Goal: Task Accomplishment & Management: Manage account settings

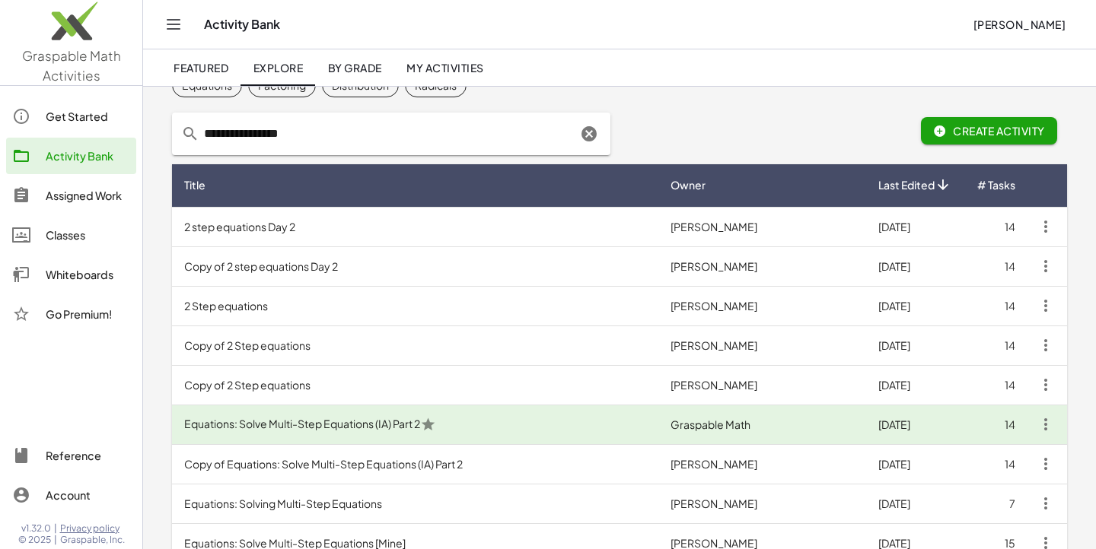
scroll to position [69, 0]
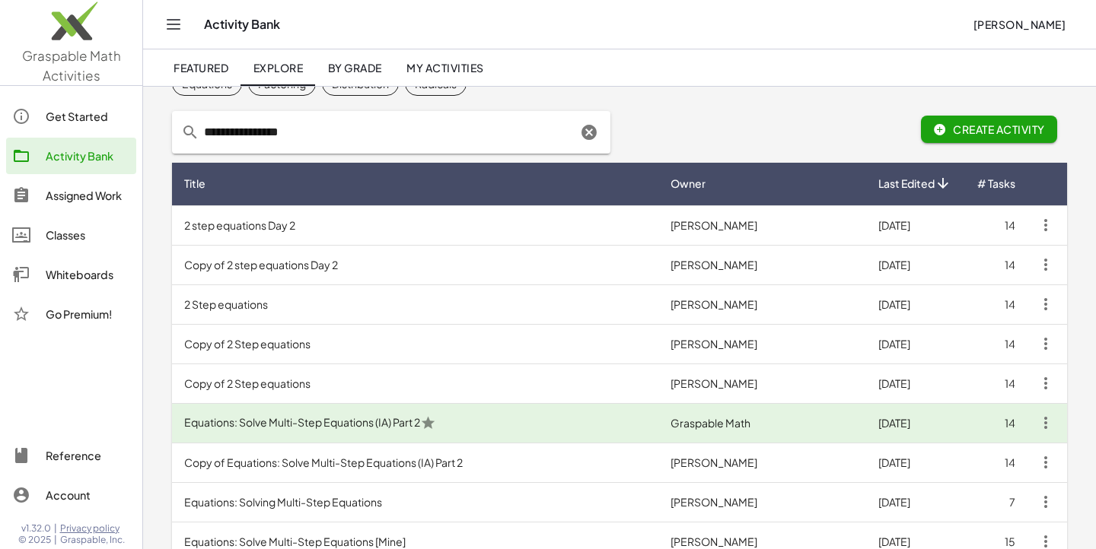
click at [940, 183] on icon at bounding box center [942, 184] width 16 height 16
click at [900, 185] on span "Last Edited" at bounding box center [906, 184] width 56 height 16
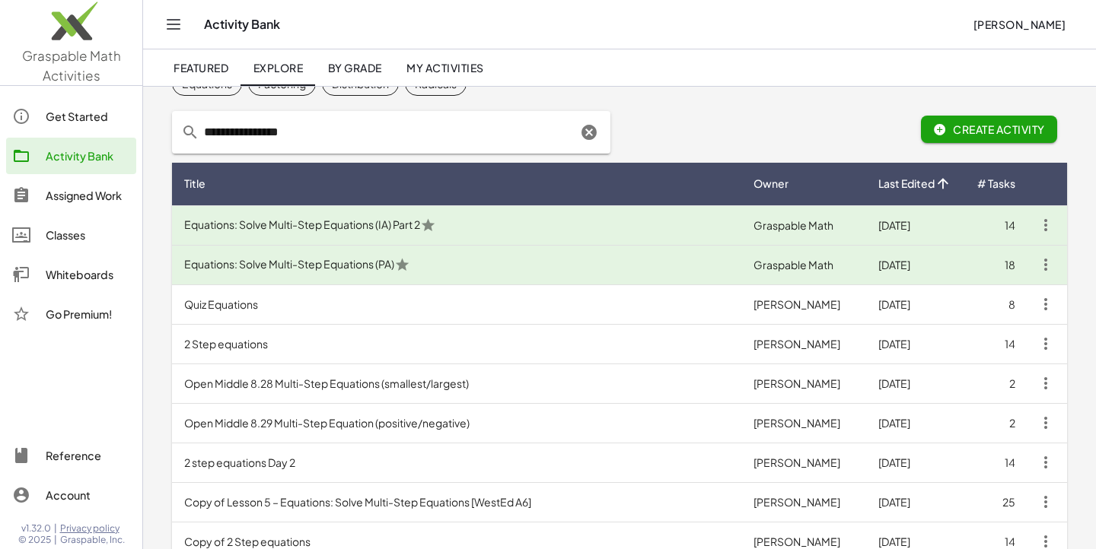
click at [900, 183] on span "Last Edited" at bounding box center [906, 184] width 56 height 16
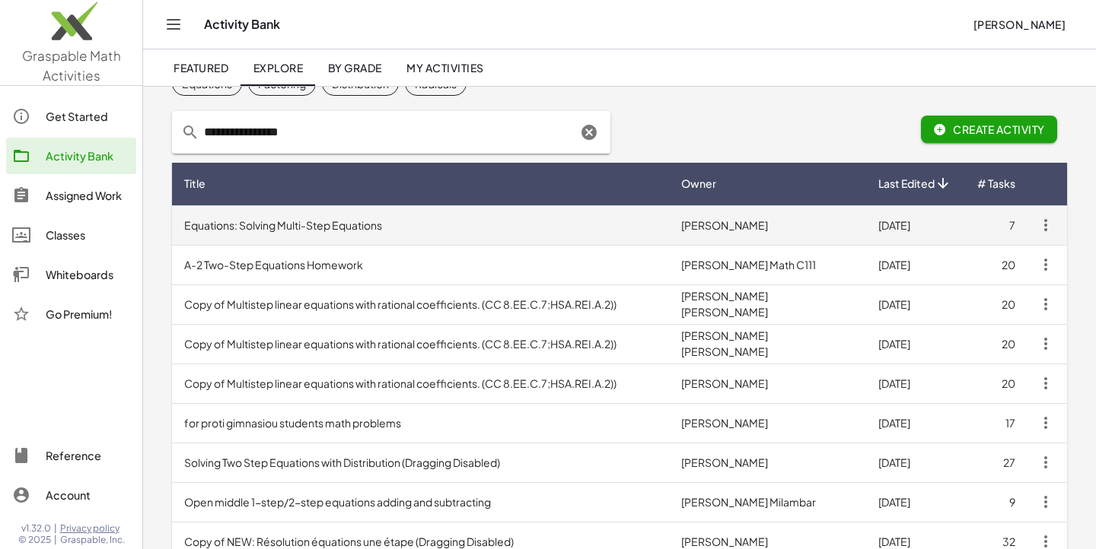
click at [364, 221] on td "Equations: Solving Multi-Step Equations" at bounding box center [420, 225] width 497 height 40
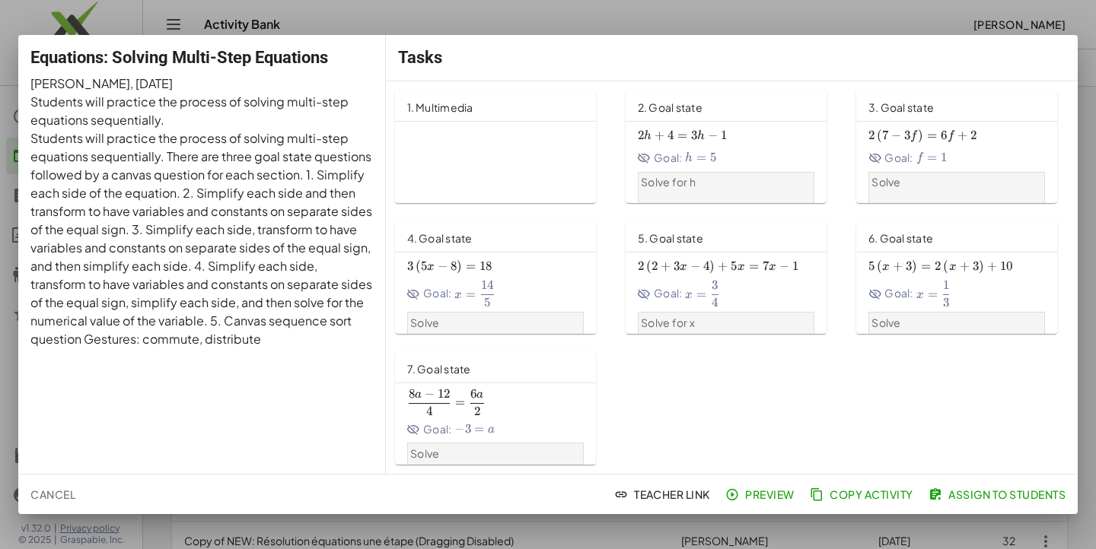
click at [439, 161] on p "Equations: Solve Multi-Step Equations" at bounding box center [535, 382] width 256 height 514
click at [751, 496] on span "Preview" at bounding box center [761, 495] width 66 height 14
click at [52, 498] on span "Cancel" at bounding box center [52, 495] width 45 height 14
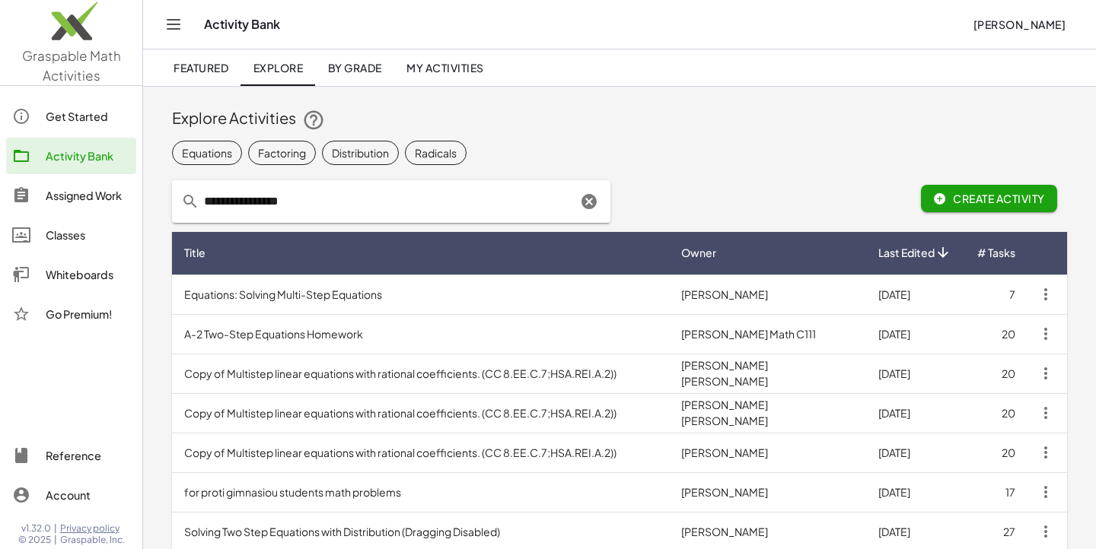
scroll to position [69, 0]
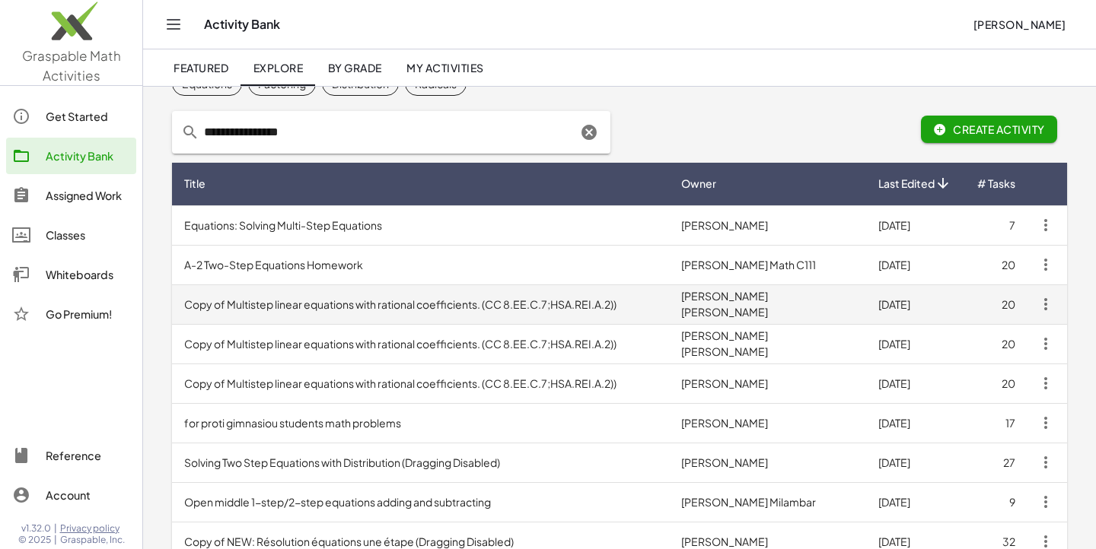
click at [523, 298] on td "Copy of Multistep linear equations with rational coefficients. (CC 8.EE.C.7;HSA…" at bounding box center [420, 305] width 497 height 40
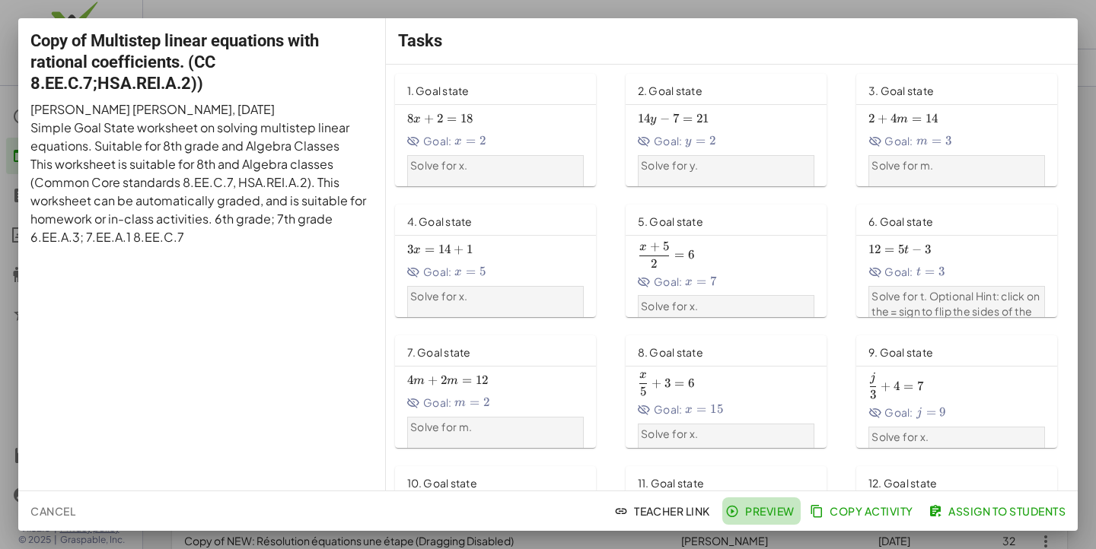
click at [752, 504] on button "Preview" at bounding box center [761, 511] width 78 height 27
click at [867, 504] on span "Copy Activity" at bounding box center [863, 511] width 100 height 14
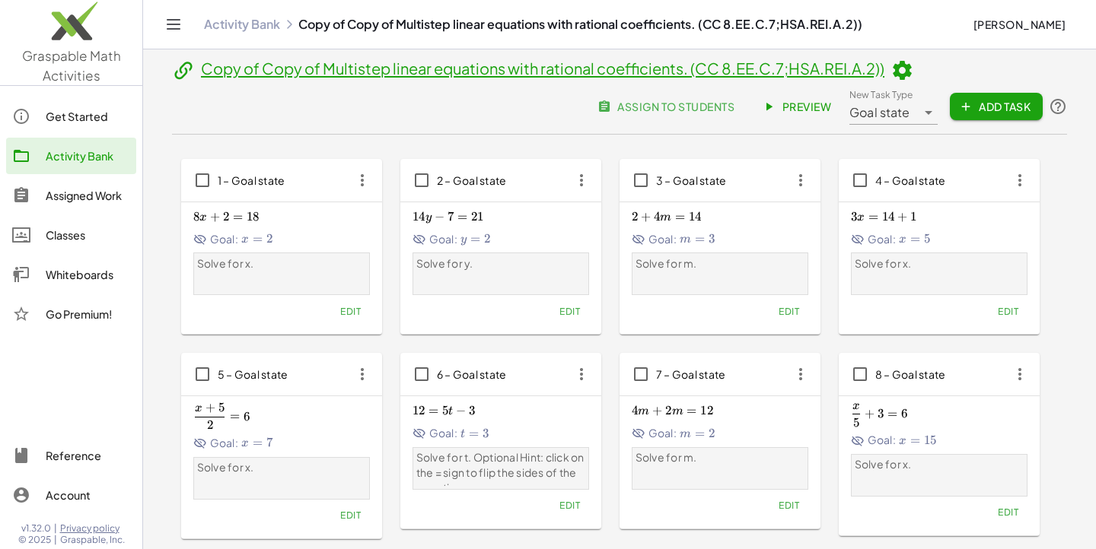
click at [909, 66] on icon at bounding box center [901, 70] width 23 height 23
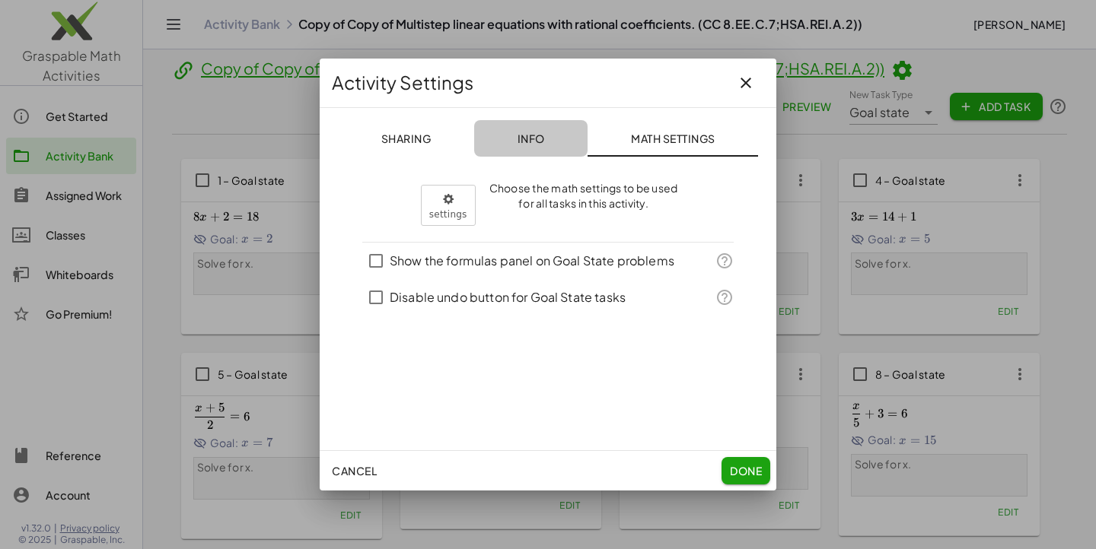
click at [528, 139] on span "Info" at bounding box center [530, 139] width 27 height 14
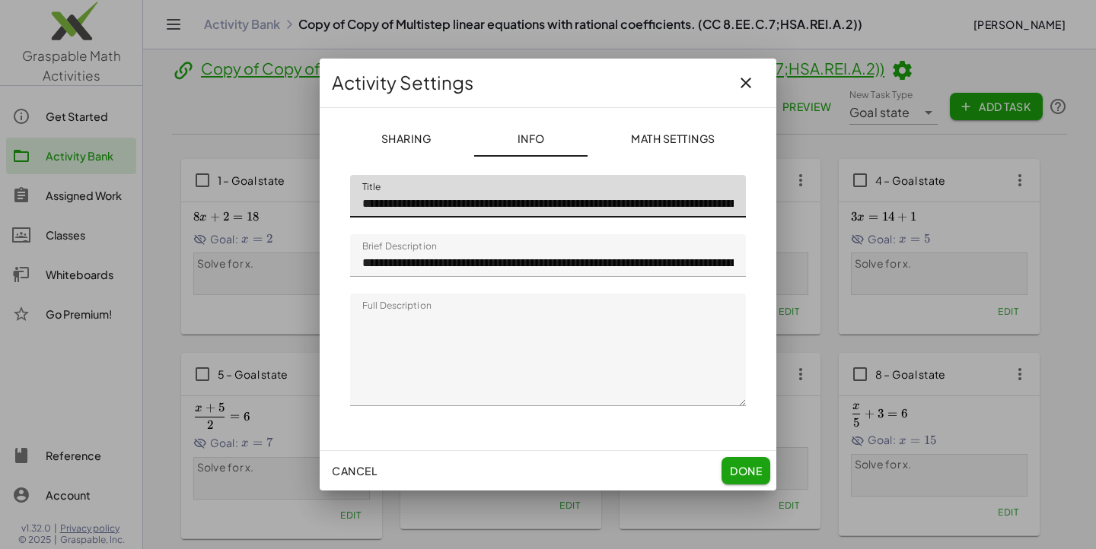
drag, startPoint x: 460, startPoint y: 204, endPoint x: 355, endPoint y: 198, distance: 105.9
click at [355, 198] on input "**********" at bounding box center [548, 196] width 396 height 43
drag, startPoint x: 660, startPoint y: 205, endPoint x: 756, endPoint y: 208, distance: 95.9
click at [756, 208] on div "**********" at bounding box center [548, 291] width 420 height 256
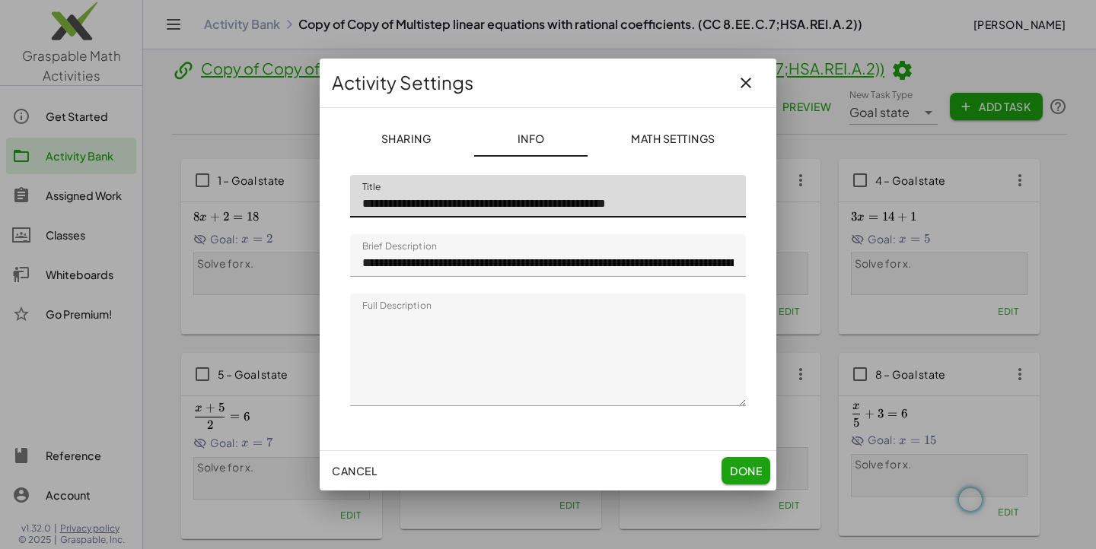
scroll to position [55, 0]
type input "**********"
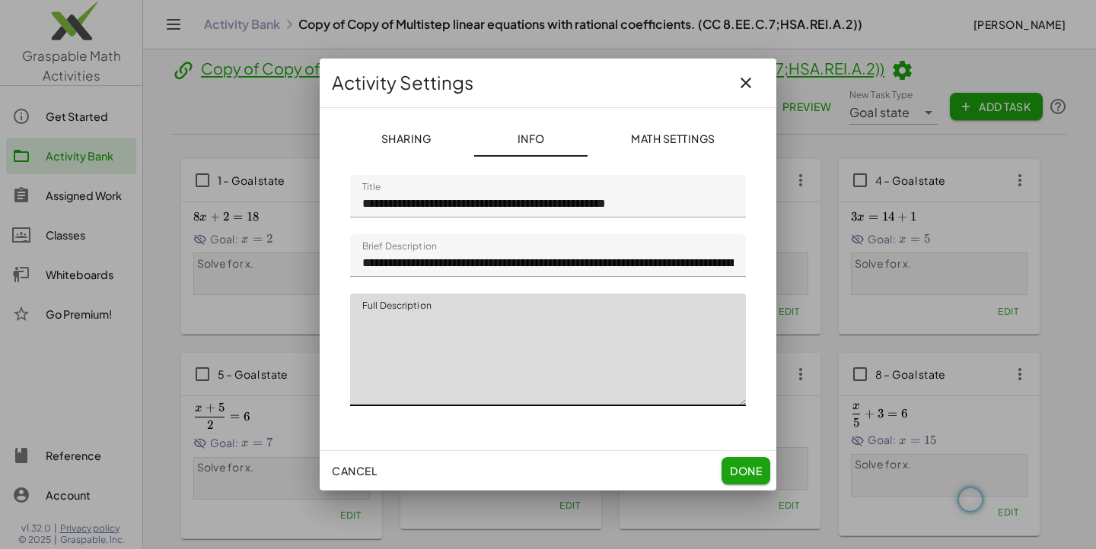
drag, startPoint x: 469, startPoint y: 391, endPoint x: 352, endPoint y: 356, distance: 121.5
click at [352, 356] on textarea "Full Description" at bounding box center [548, 350] width 396 height 113
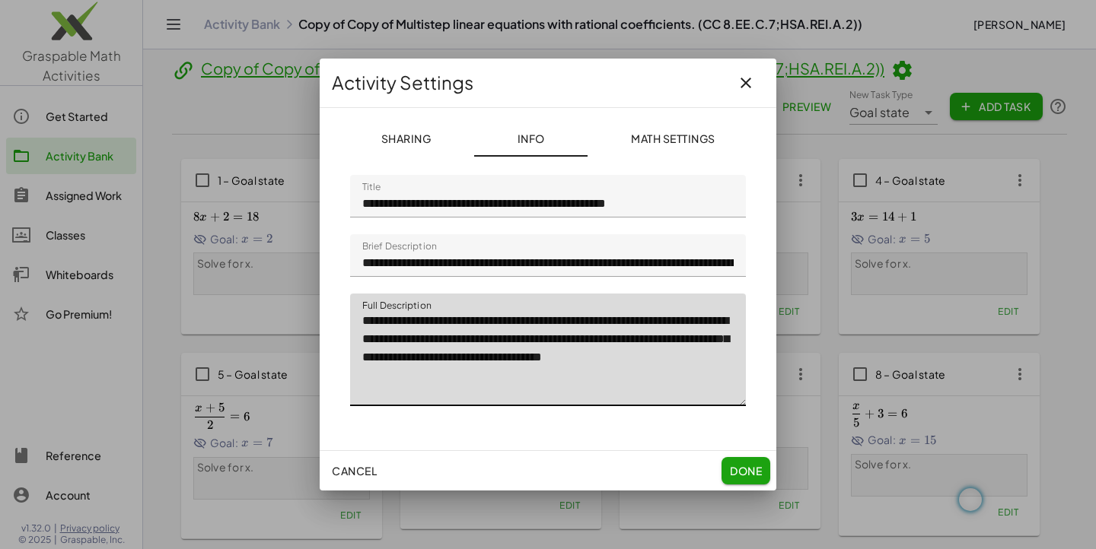
scroll to position [0, 0]
type textarea "**********"
click at [739, 466] on span "Done" at bounding box center [746, 471] width 32 height 14
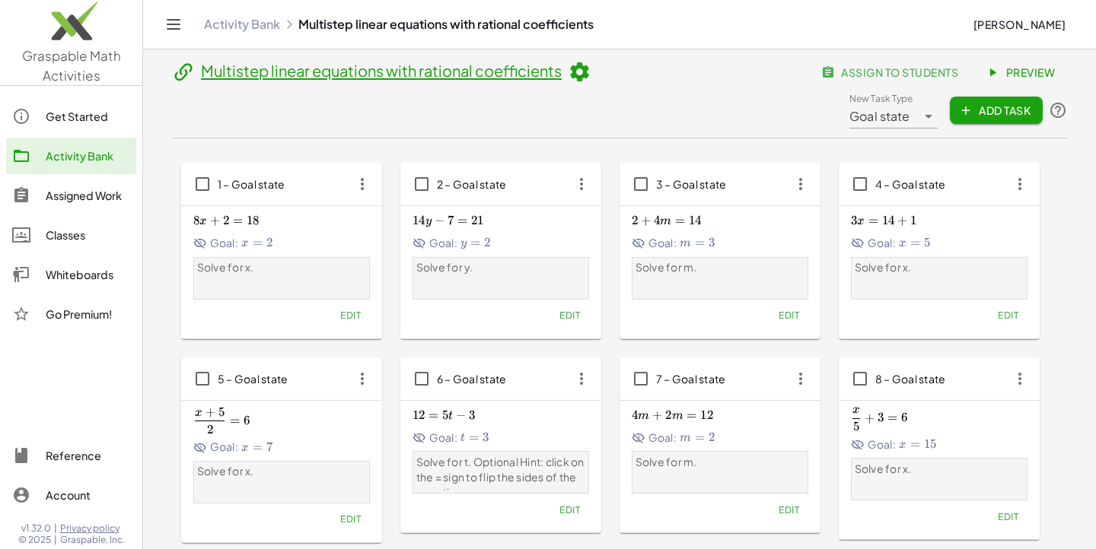
click at [908, 122] on div "Goal state *********" at bounding box center [882, 110] width 67 height 37
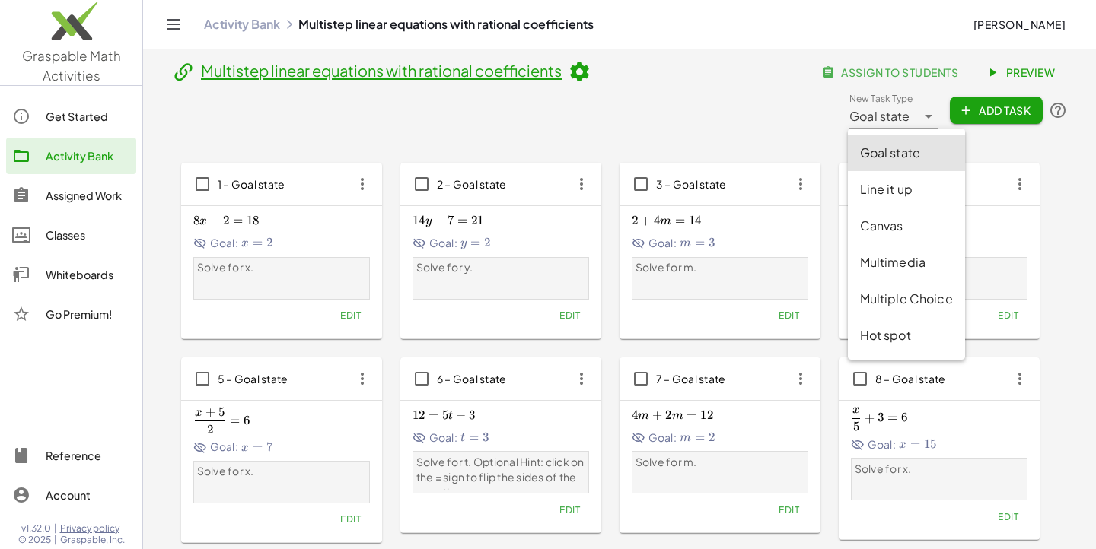
click at [783, 108] on header "Multistep linear equations with rational coefficients assign to students Previe…" at bounding box center [619, 99] width 895 height 80
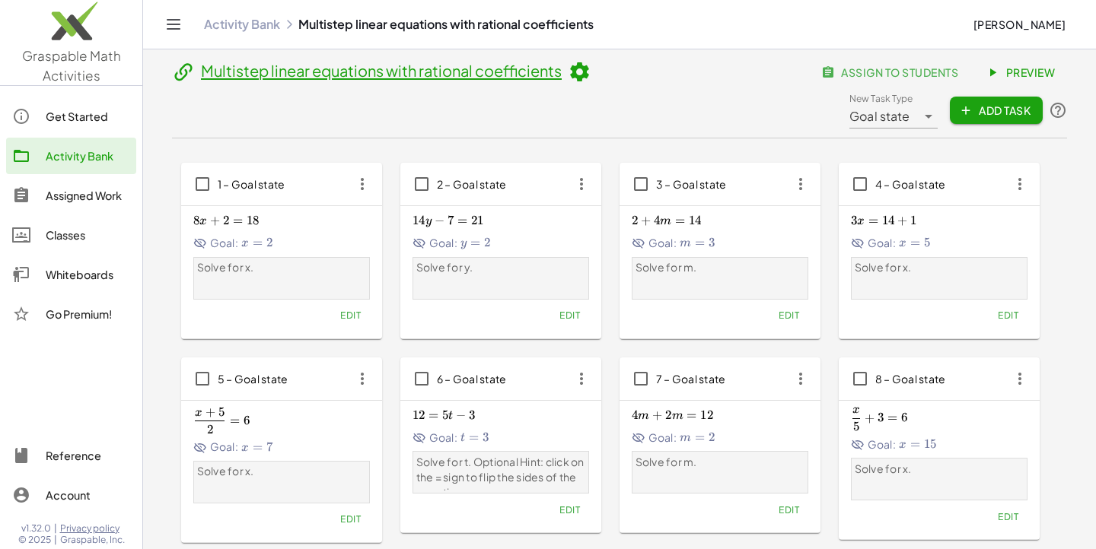
click at [870, 75] on span "assign to students" at bounding box center [891, 72] width 134 height 14
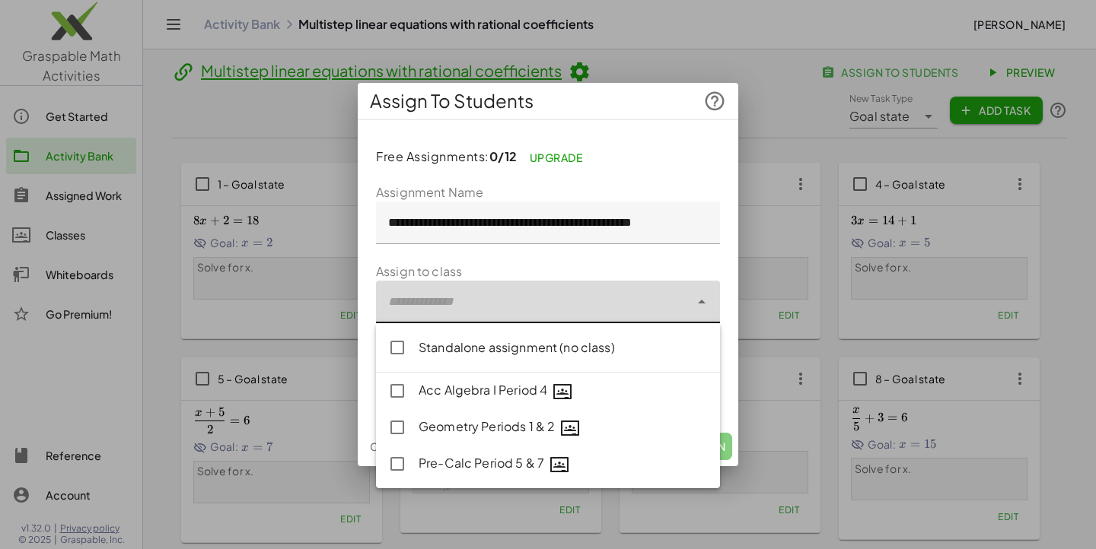
click at [528, 295] on div at bounding box center [532, 302] width 313 height 43
type input "**********"
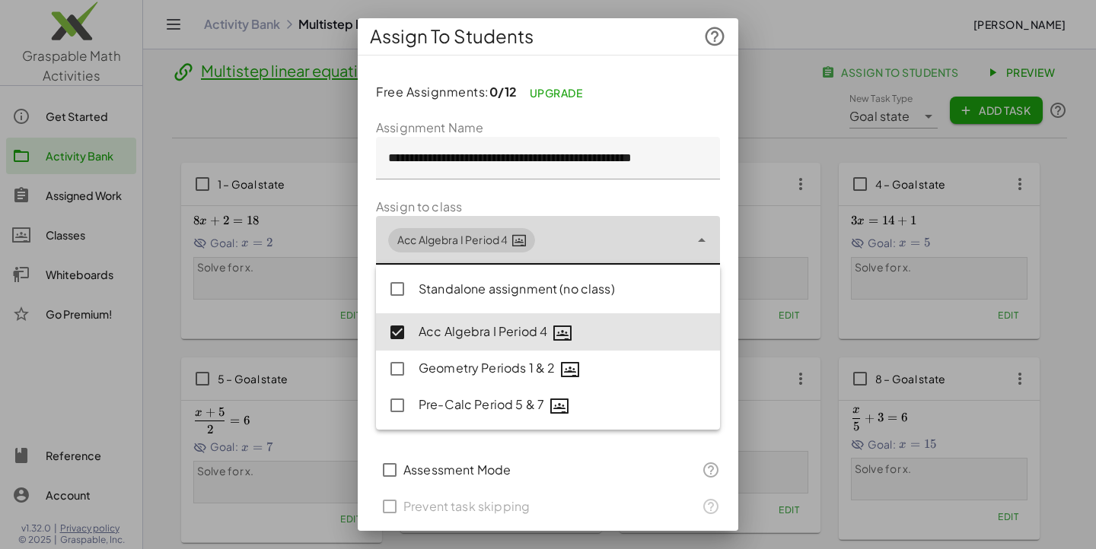
click at [664, 185] on form "**********" at bounding box center [548, 322] width 344 height 406
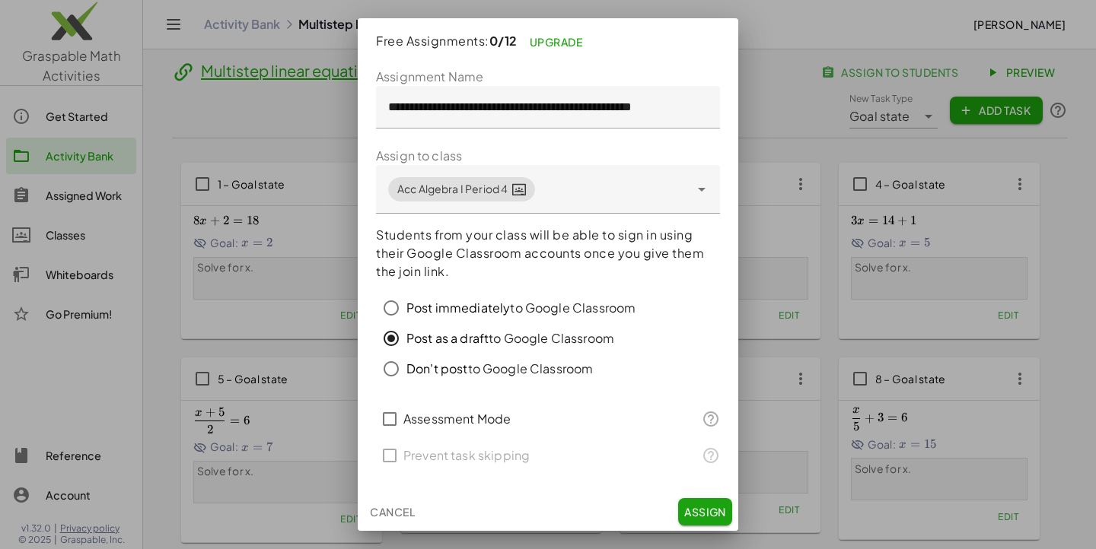
scroll to position [52, 0]
click at [696, 509] on span "Assign" at bounding box center [705, 511] width 42 height 14
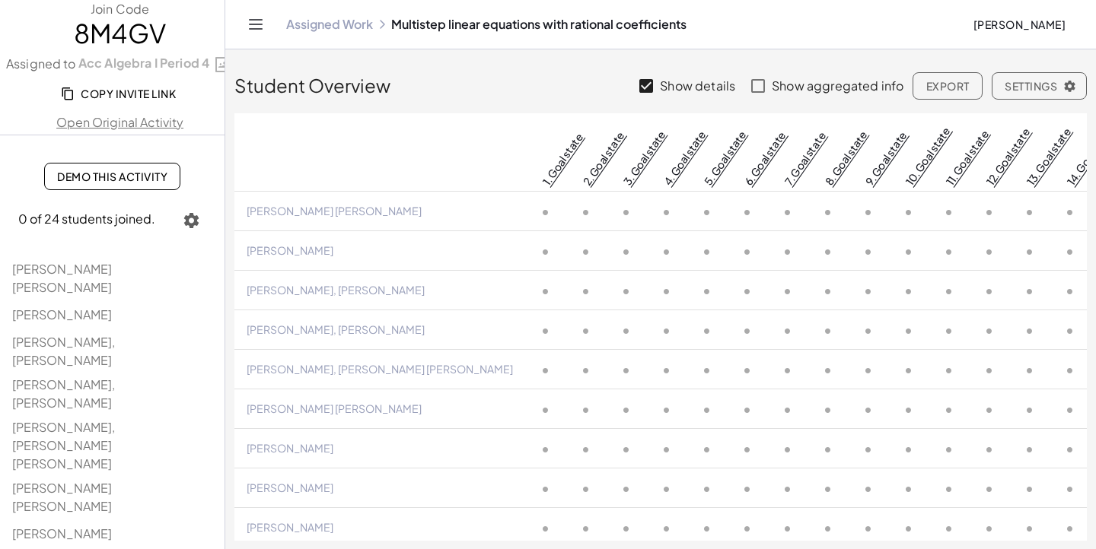
click at [682, 84] on label "Show details" at bounding box center [697, 86] width 75 height 37
click at [128, 97] on span "Copy Invite Link" at bounding box center [120, 94] width 112 height 14
click at [131, 122] on link "Open Original Activity" at bounding box center [120, 122] width 240 height 18
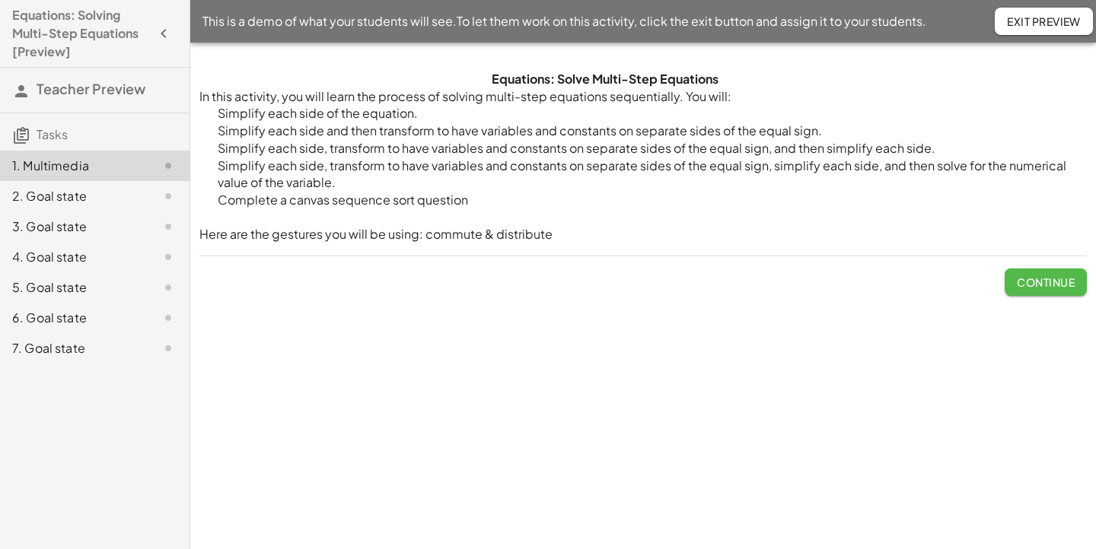
click at [1039, 289] on button "Continue" at bounding box center [1045, 282] width 82 height 27
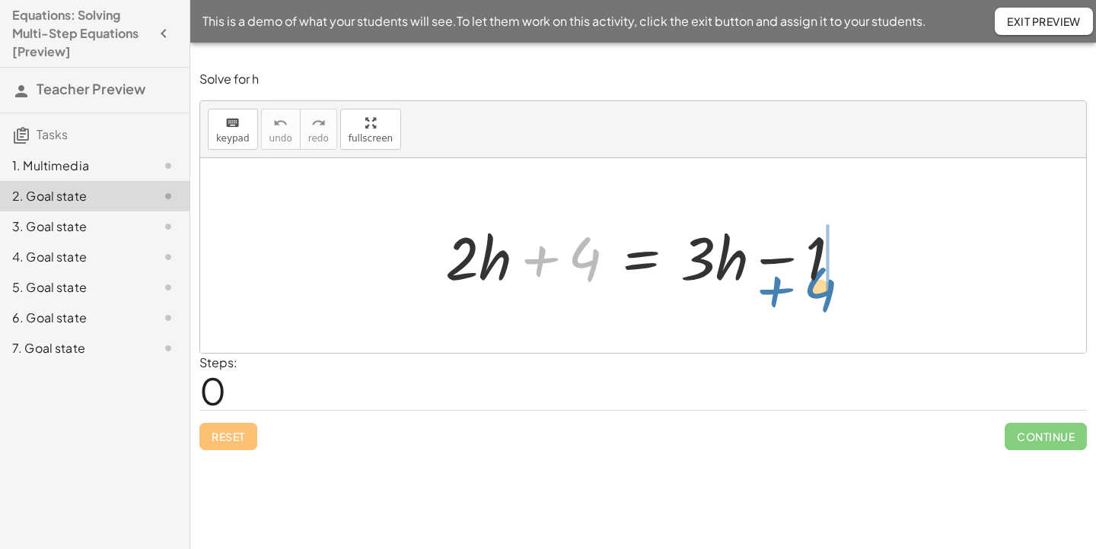
drag, startPoint x: 580, startPoint y: 263, endPoint x: 817, endPoint y: 293, distance: 239.2
click at [817, 293] on div at bounding box center [648, 256] width 422 height 78
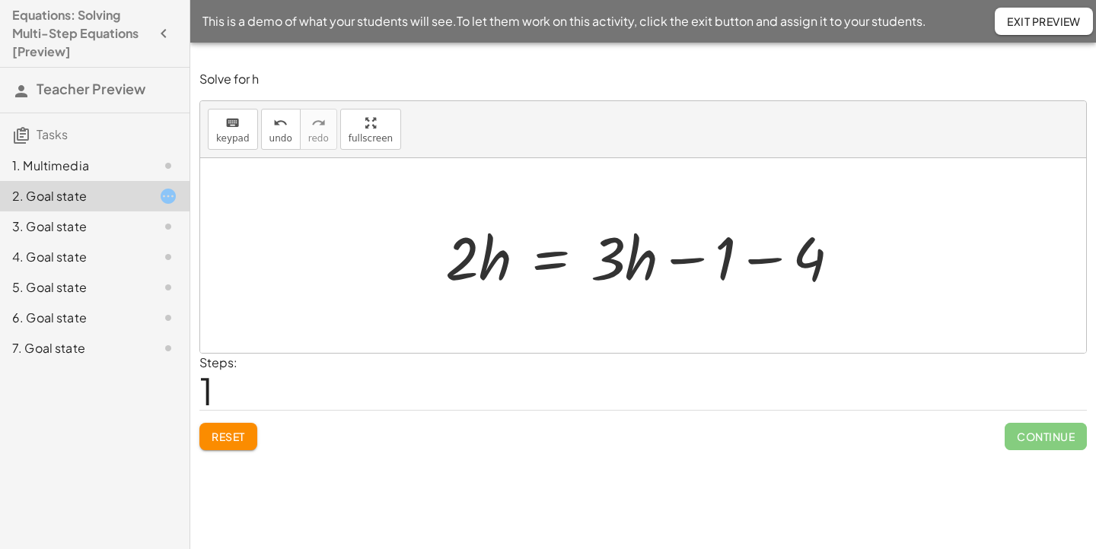
click at [734, 262] on div at bounding box center [648, 256] width 422 height 78
drag, startPoint x: 631, startPoint y: 257, endPoint x: 456, endPoint y: 264, distance: 175.1
click at [456, 264] on div at bounding box center [648, 256] width 422 height 78
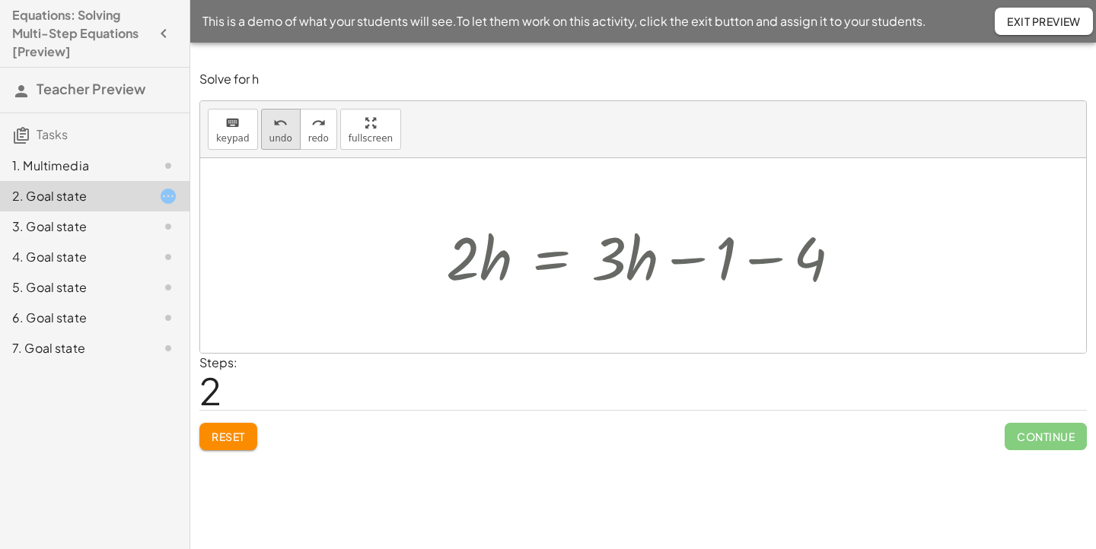
click at [275, 135] on span "undo" at bounding box center [280, 138] width 23 height 11
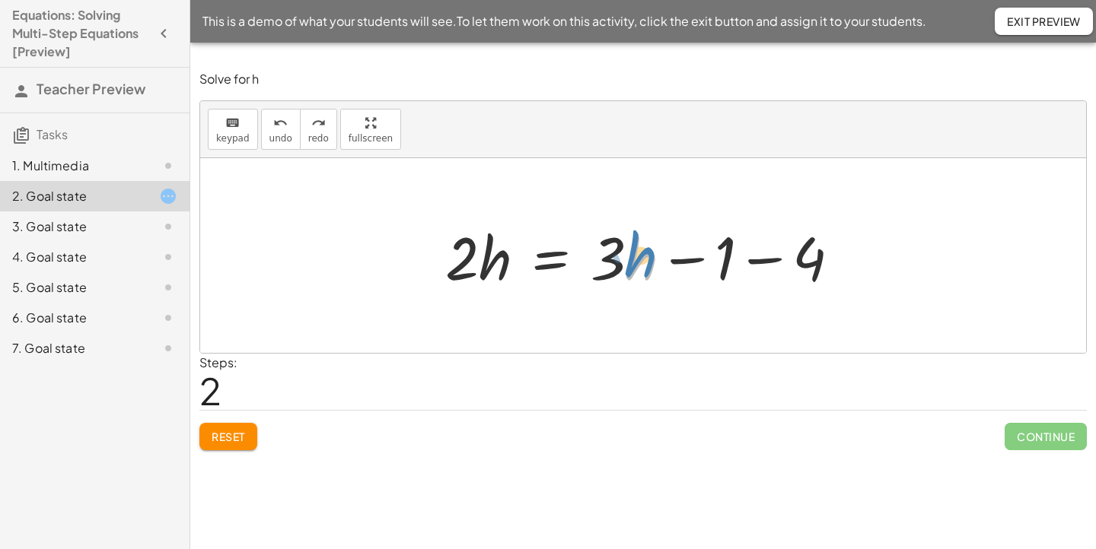
click at [637, 263] on div at bounding box center [648, 256] width 422 height 78
drag, startPoint x: 615, startPoint y: 260, endPoint x: 623, endPoint y: 277, distance: 18.4
click at [623, 277] on div at bounding box center [648, 256] width 422 height 78
drag, startPoint x: 684, startPoint y: 268, endPoint x: 780, endPoint y: 272, distance: 95.9
click at [780, 272] on div at bounding box center [648, 256] width 422 height 78
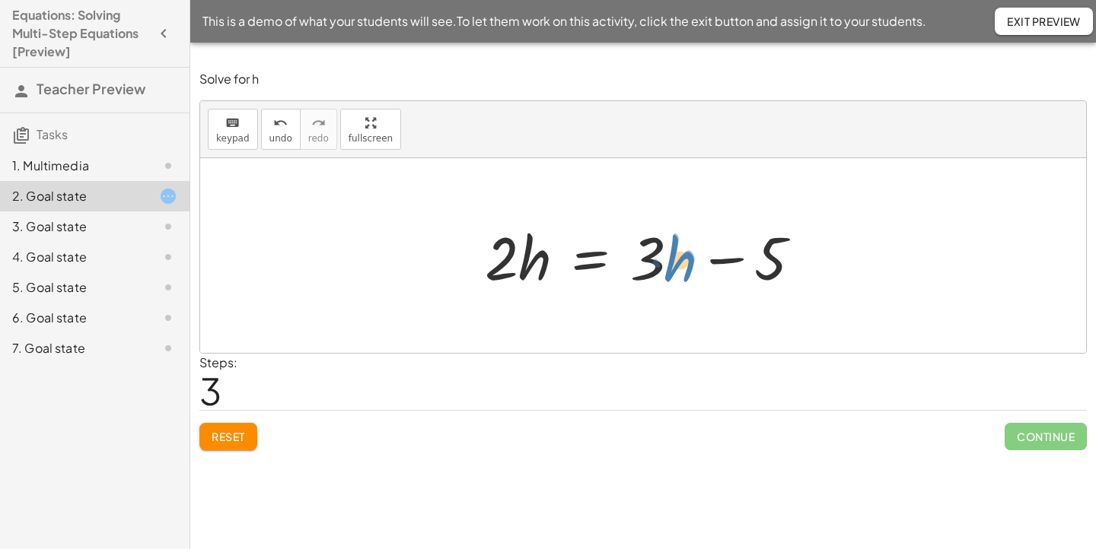
click at [695, 237] on div at bounding box center [649, 256] width 344 height 78
drag, startPoint x: 656, startPoint y: 252, endPoint x: 673, endPoint y: 267, distance: 22.6
click at [674, 269] on div at bounding box center [649, 256] width 344 height 78
click at [513, 253] on div at bounding box center [649, 256] width 344 height 78
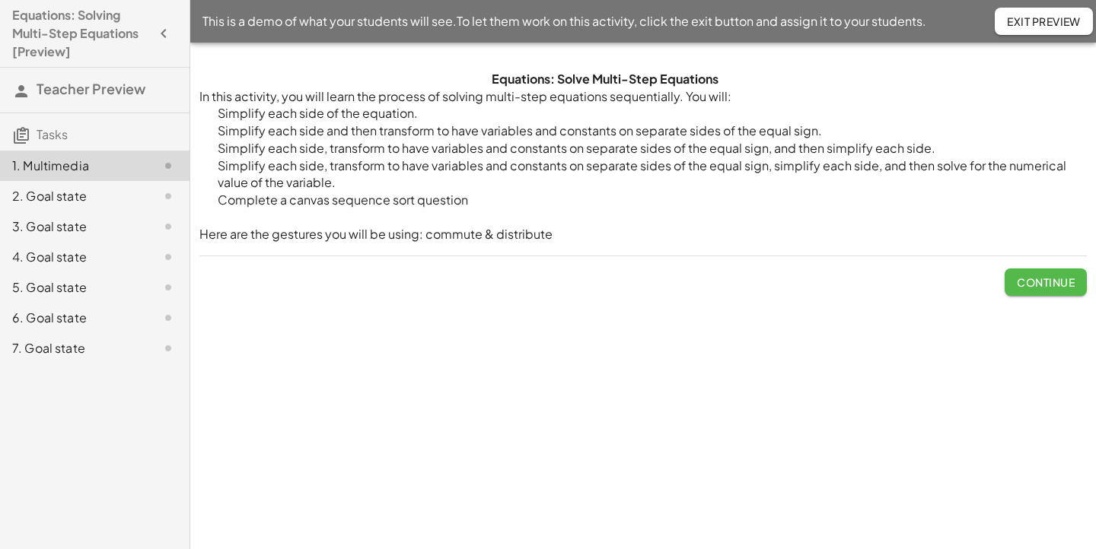
click at [1032, 283] on span "Continue" at bounding box center [1045, 282] width 58 height 14
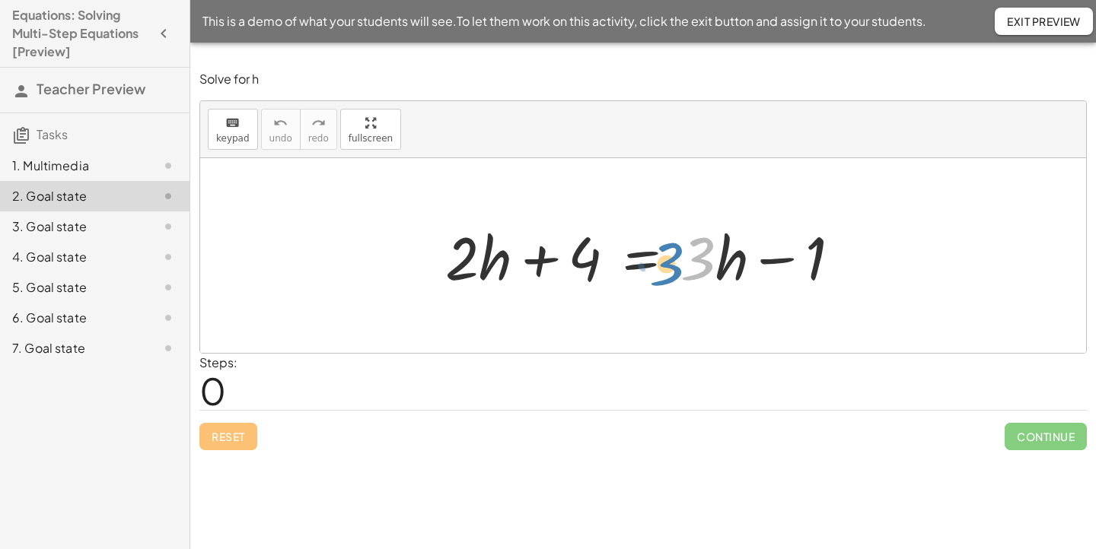
drag, startPoint x: 697, startPoint y: 267, endPoint x: 674, endPoint y: 270, distance: 23.0
click at [674, 270] on div at bounding box center [648, 256] width 422 height 78
click at [479, 259] on div at bounding box center [648, 256] width 422 height 78
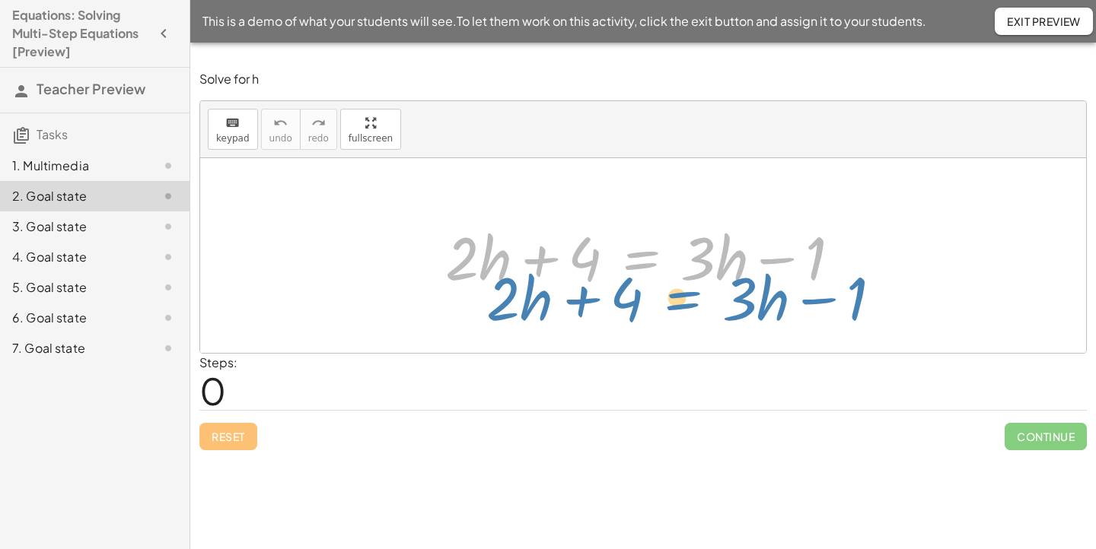
drag, startPoint x: 676, startPoint y: 225, endPoint x: 697, endPoint y: 256, distance: 37.3
click at [697, 256] on div at bounding box center [648, 256] width 422 height 78
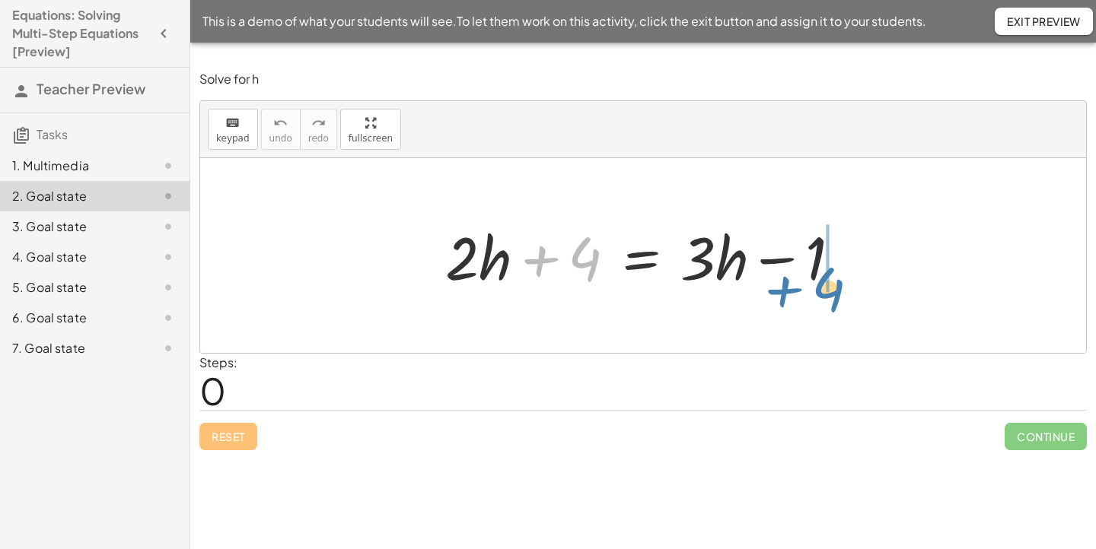
drag, startPoint x: 583, startPoint y: 263, endPoint x: 828, endPoint y: 291, distance: 246.6
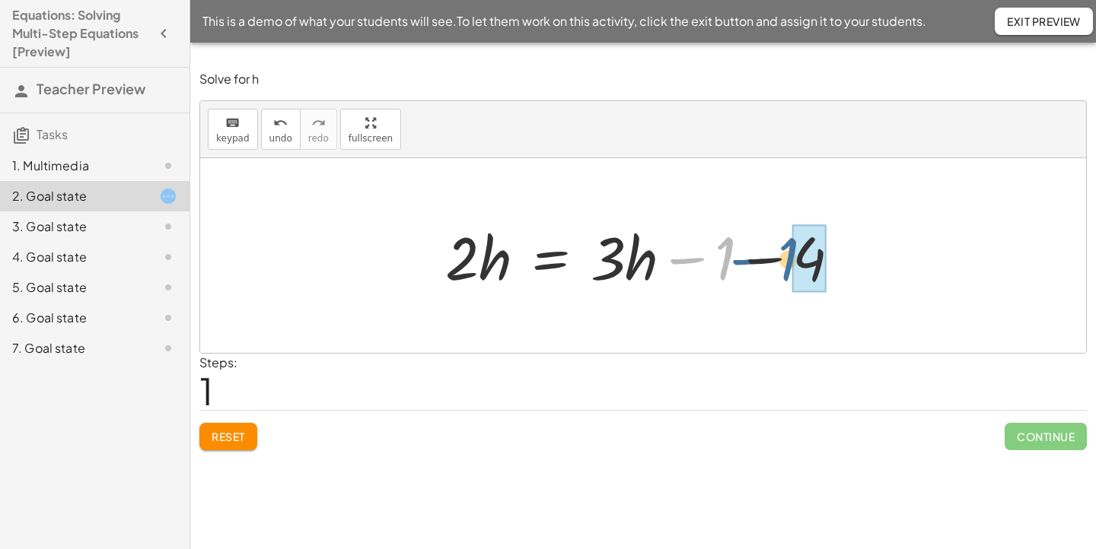
drag, startPoint x: 730, startPoint y: 262, endPoint x: 807, endPoint y: 265, distance: 76.9
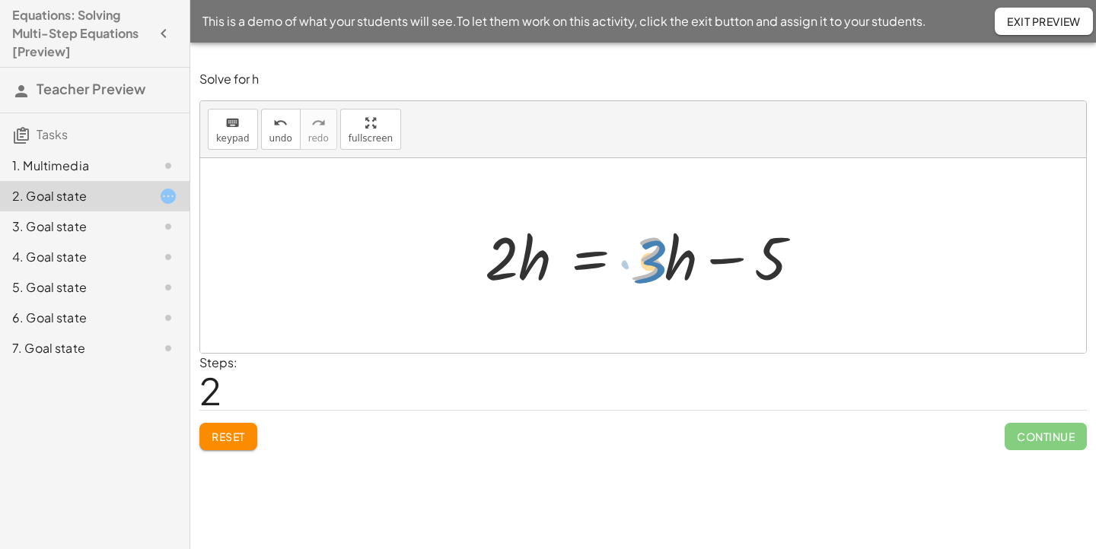
click at [651, 274] on div at bounding box center [649, 256] width 344 height 78
drag, startPoint x: 679, startPoint y: 270, endPoint x: 681, endPoint y: 278, distance: 7.8
click at [681, 278] on div at bounding box center [649, 256] width 344 height 78
click at [625, 223] on div at bounding box center [649, 256] width 344 height 78
drag, startPoint x: 766, startPoint y: 262, endPoint x: 533, endPoint y: 320, distance: 240.1
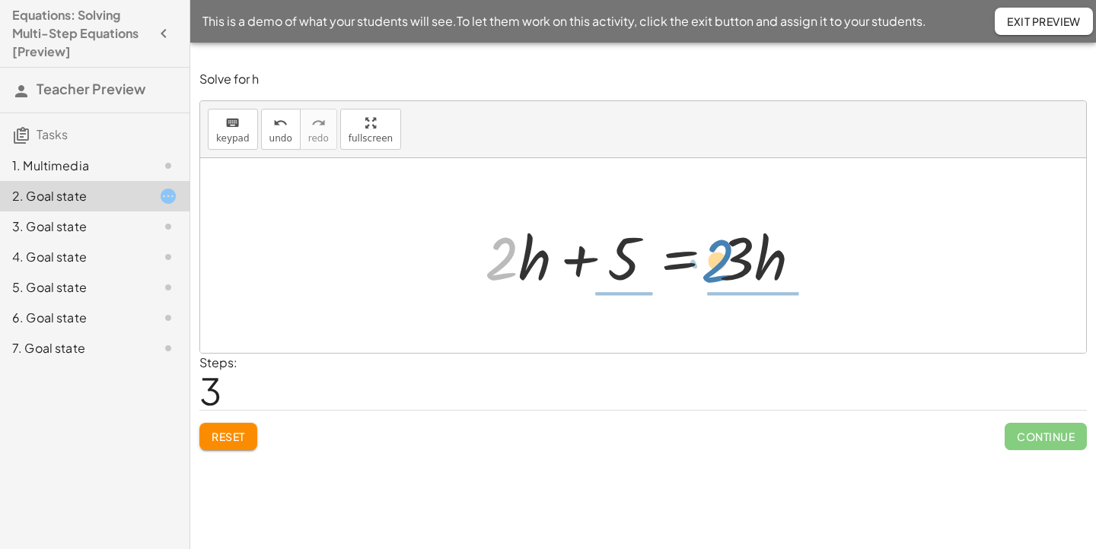
drag, startPoint x: 497, startPoint y: 258, endPoint x: 720, endPoint y: 262, distance: 222.9
click at [720, 262] on div at bounding box center [649, 256] width 344 height 78
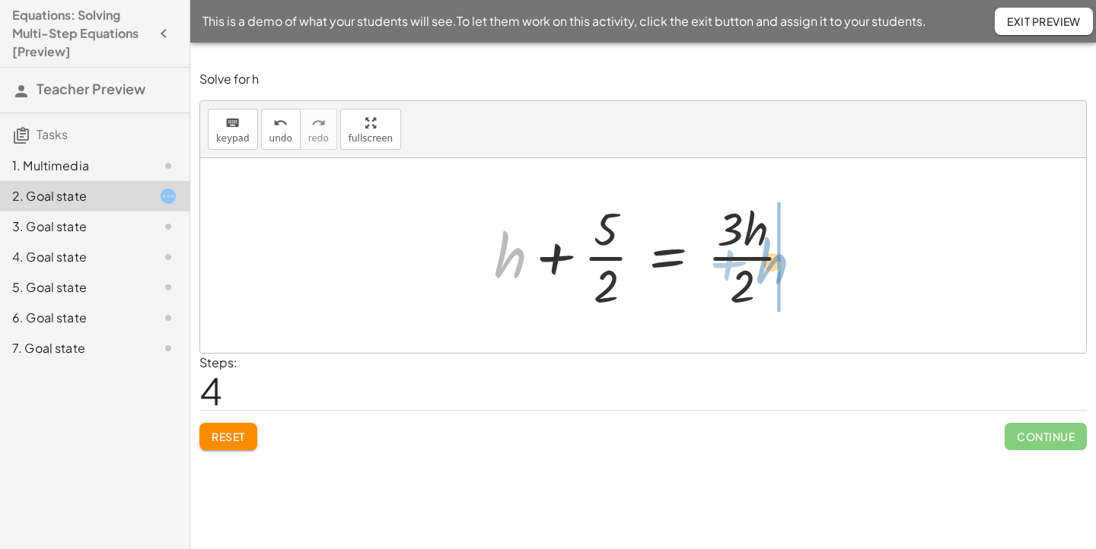
drag, startPoint x: 510, startPoint y: 257, endPoint x: 774, endPoint y: 262, distance: 263.3
click at [774, 262] on div at bounding box center [649, 255] width 326 height 117
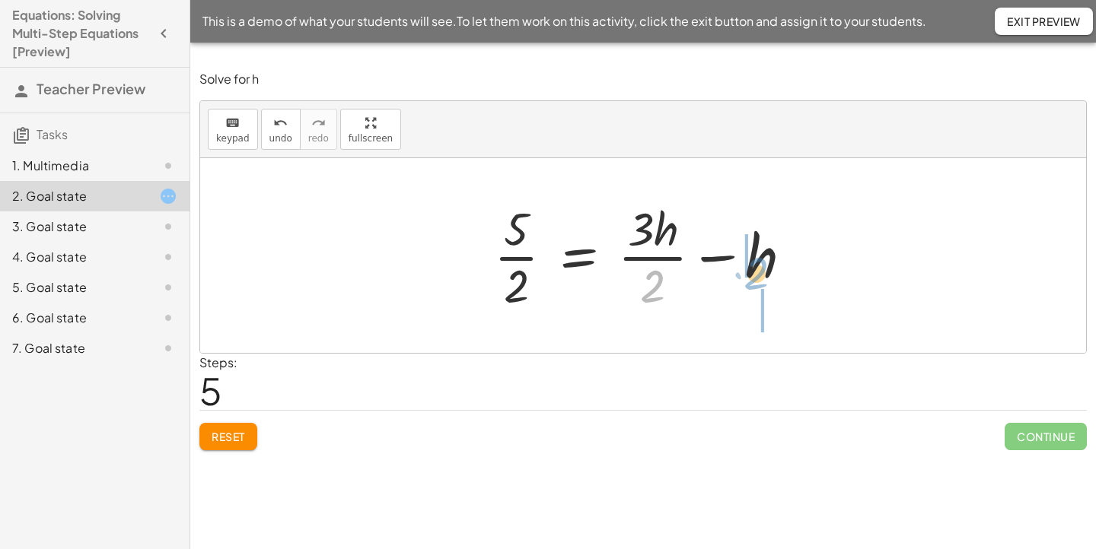
drag, startPoint x: 652, startPoint y: 285, endPoint x: 756, endPoint y: 268, distance: 105.6
click at [756, 268] on div at bounding box center [649, 255] width 326 height 117
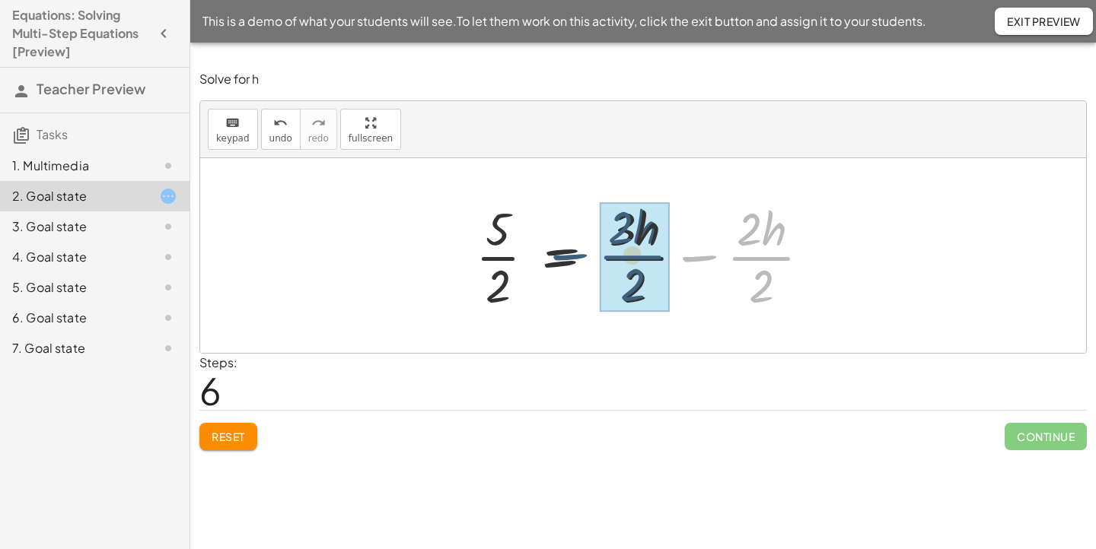
drag, startPoint x: 760, startPoint y: 245, endPoint x: 630, endPoint y: 243, distance: 130.1
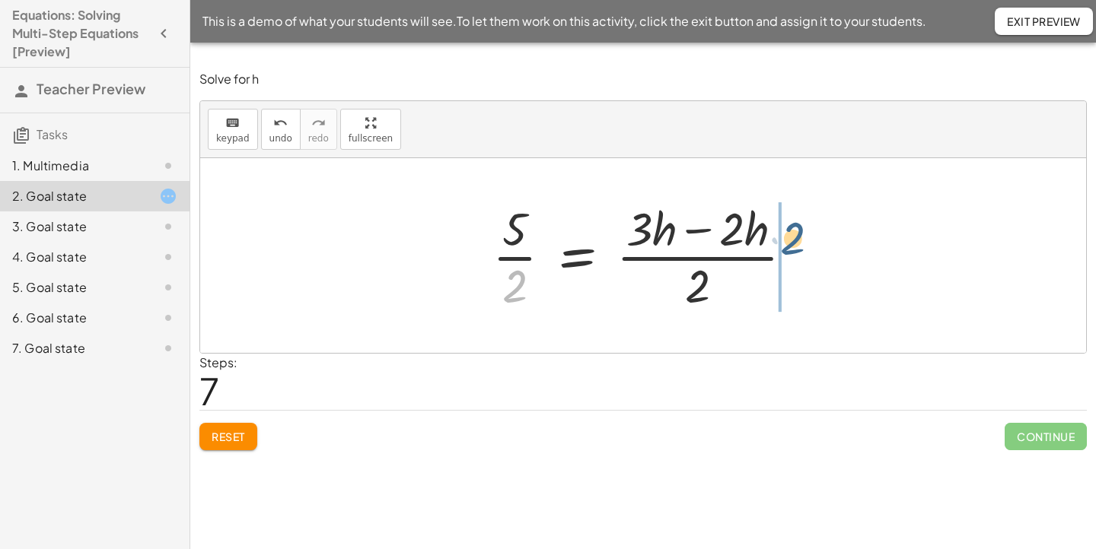
drag, startPoint x: 511, startPoint y: 286, endPoint x: 792, endPoint y: 239, distance: 284.7
click at [792, 239] on div at bounding box center [649, 255] width 328 height 117
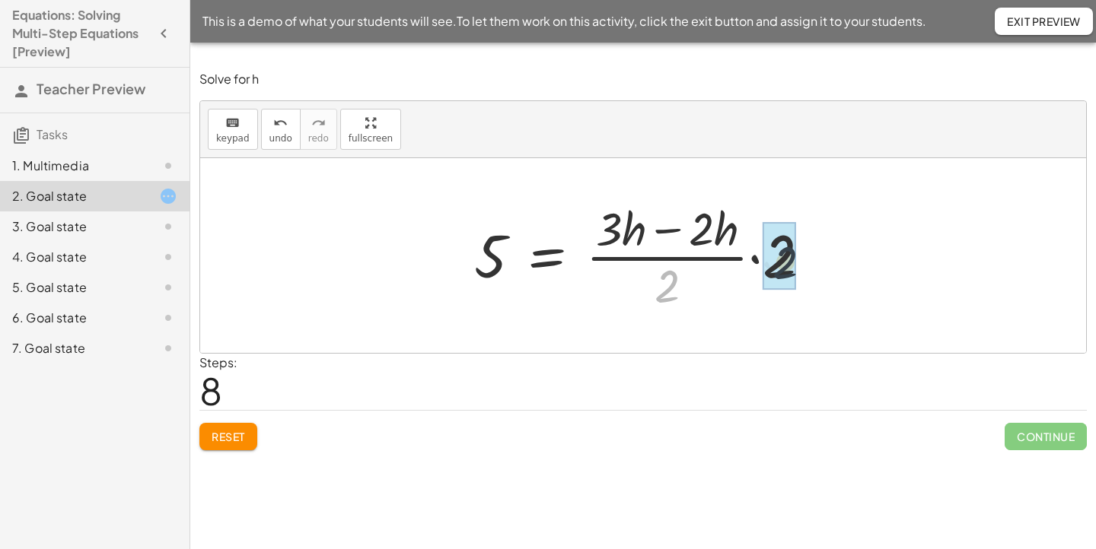
drag, startPoint x: 662, startPoint y: 291, endPoint x: 800, endPoint y: 262, distance: 140.6
click at [800, 262] on div at bounding box center [648, 255] width 364 height 117
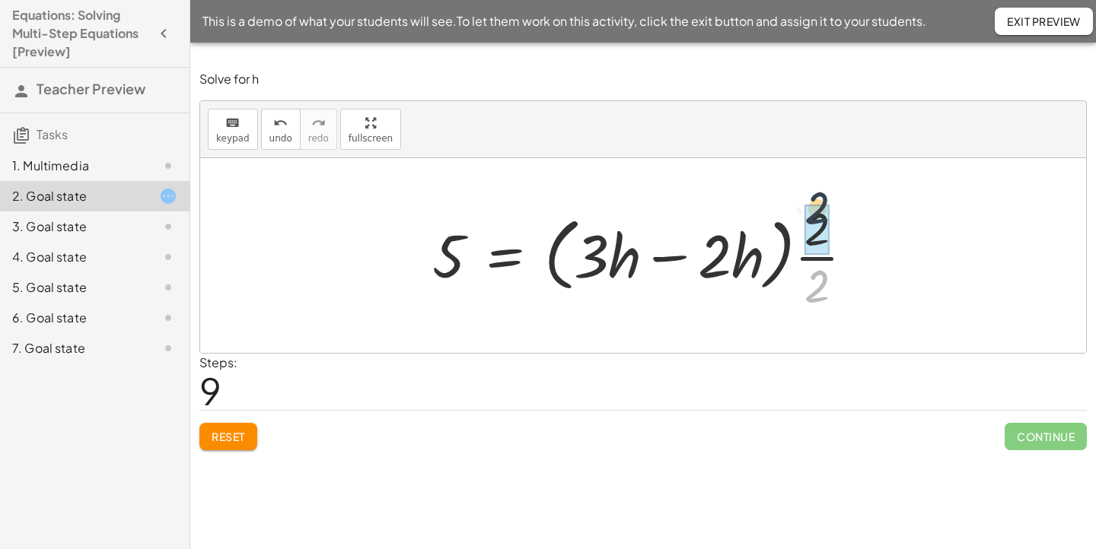
drag, startPoint x: 815, startPoint y: 285, endPoint x: 815, endPoint y: 205, distance: 79.9
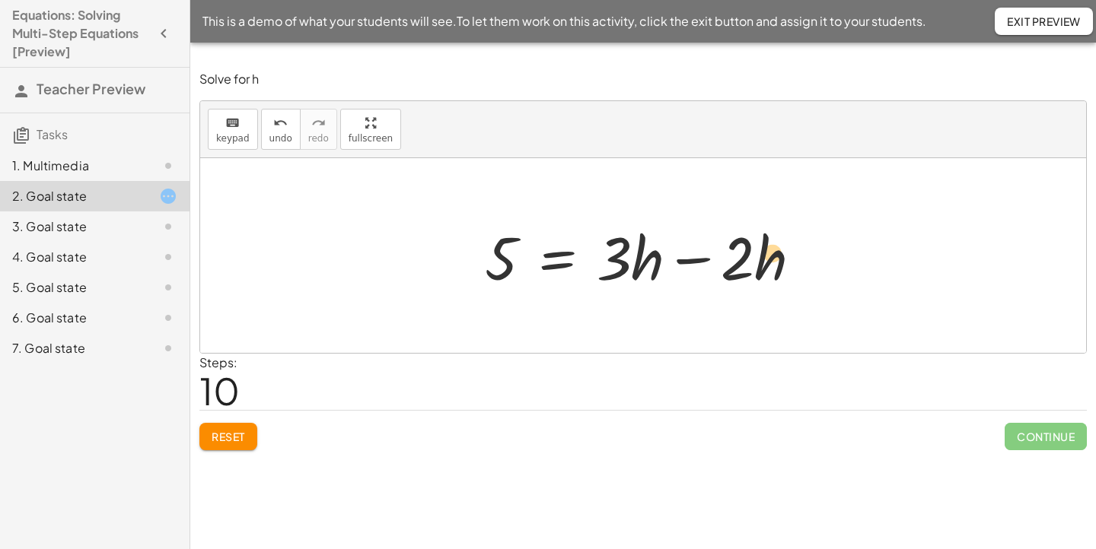
click at [776, 245] on div at bounding box center [649, 256] width 344 height 78
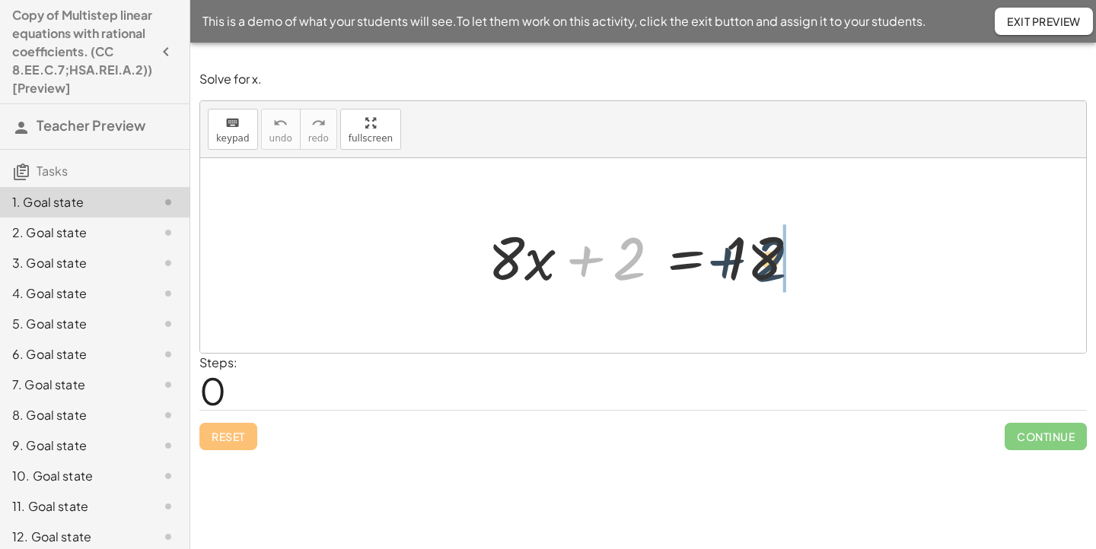
drag, startPoint x: 626, startPoint y: 256, endPoint x: 768, endPoint y: 256, distance: 141.5
click at [768, 256] on div at bounding box center [648, 256] width 337 height 78
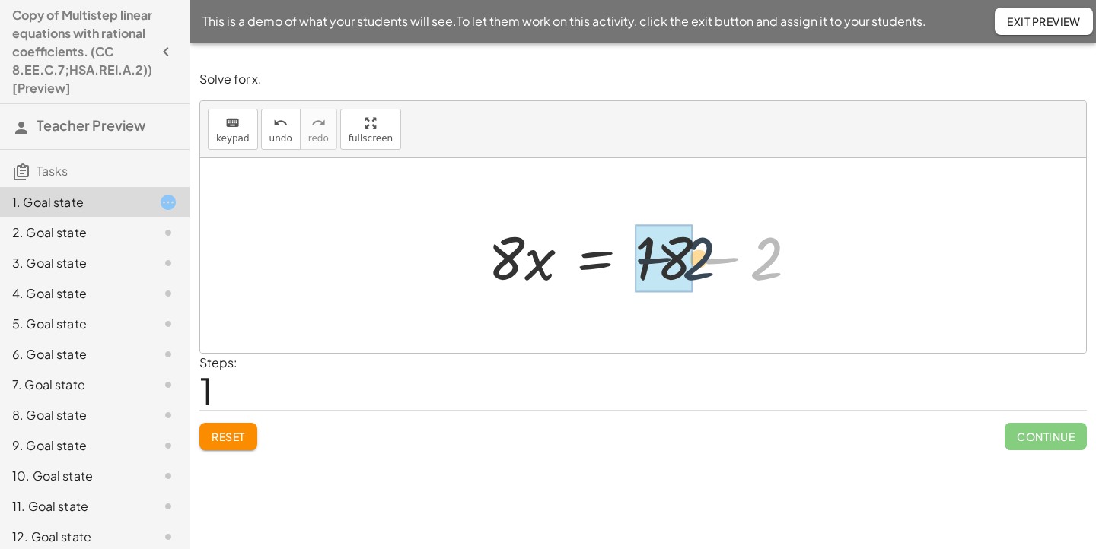
drag, startPoint x: 769, startPoint y: 258, endPoint x: 685, endPoint y: 259, distance: 84.5
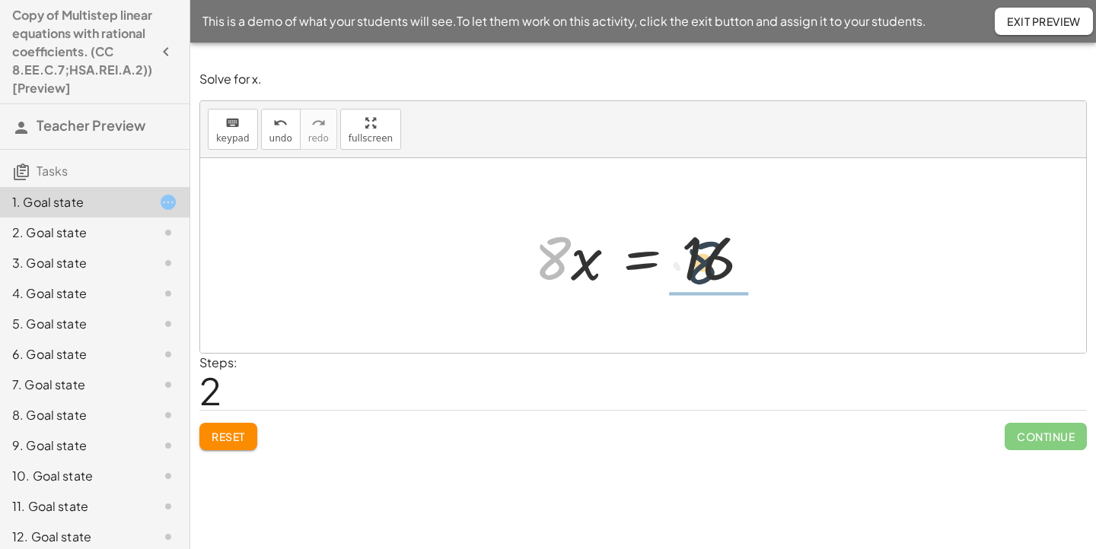
drag, startPoint x: 558, startPoint y: 272, endPoint x: 720, endPoint y: 278, distance: 161.4
click at [720, 278] on div at bounding box center [647, 256] width 243 height 78
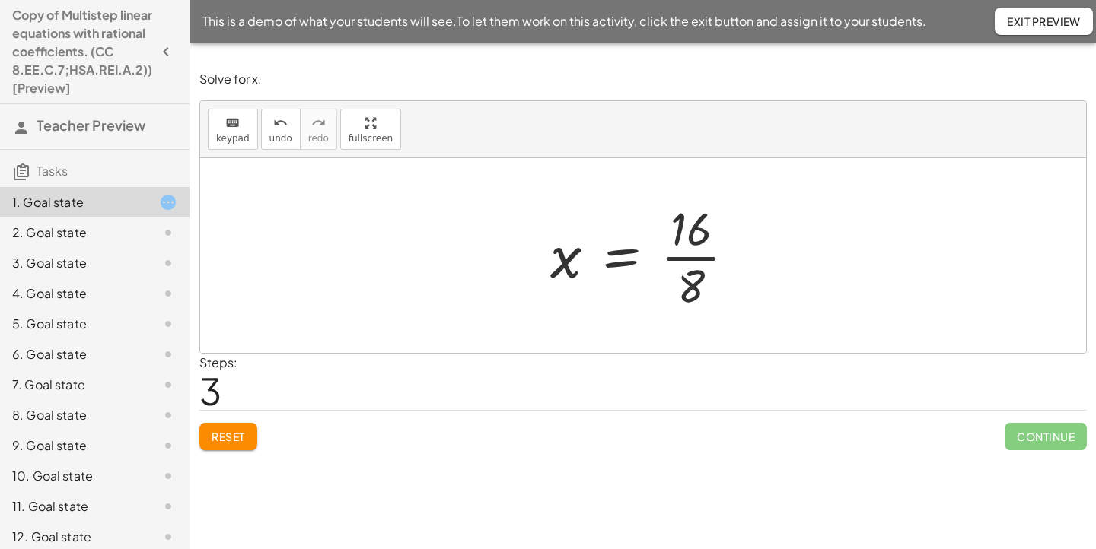
click at [720, 278] on div at bounding box center [648, 255] width 213 height 117
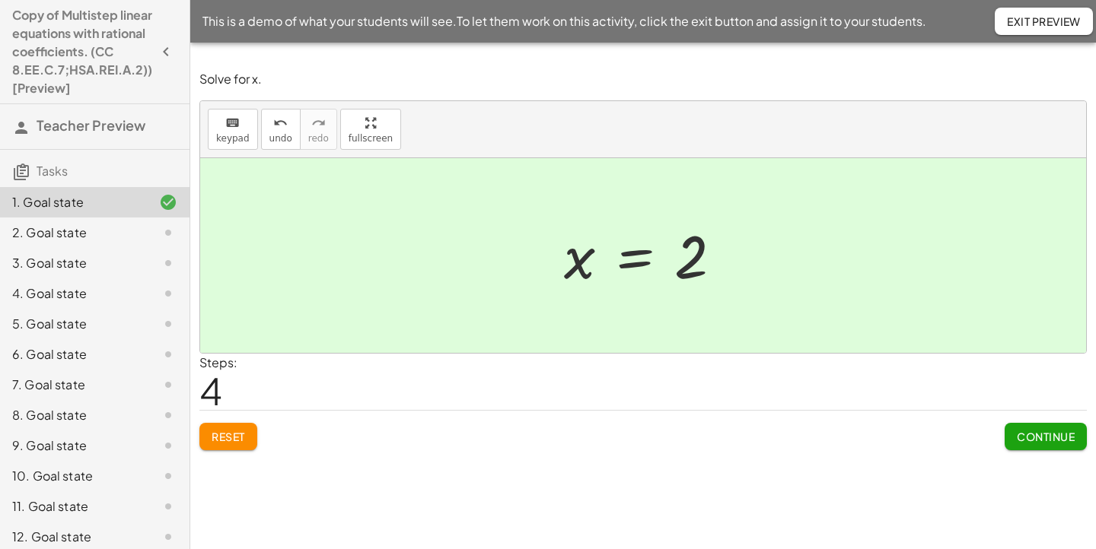
click at [1010, 432] on button "Continue" at bounding box center [1045, 436] width 82 height 27
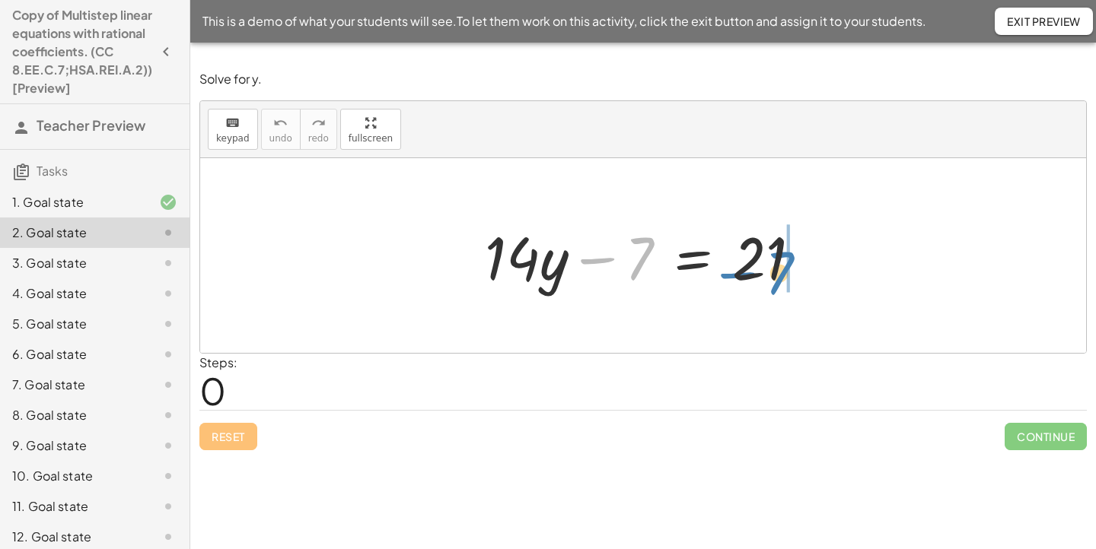
drag, startPoint x: 635, startPoint y: 260, endPoint x: 774, endPoint y: 273, distance: 139.8
click at [774, 273] on div at bounding box center [648, 256] width 343 height 78
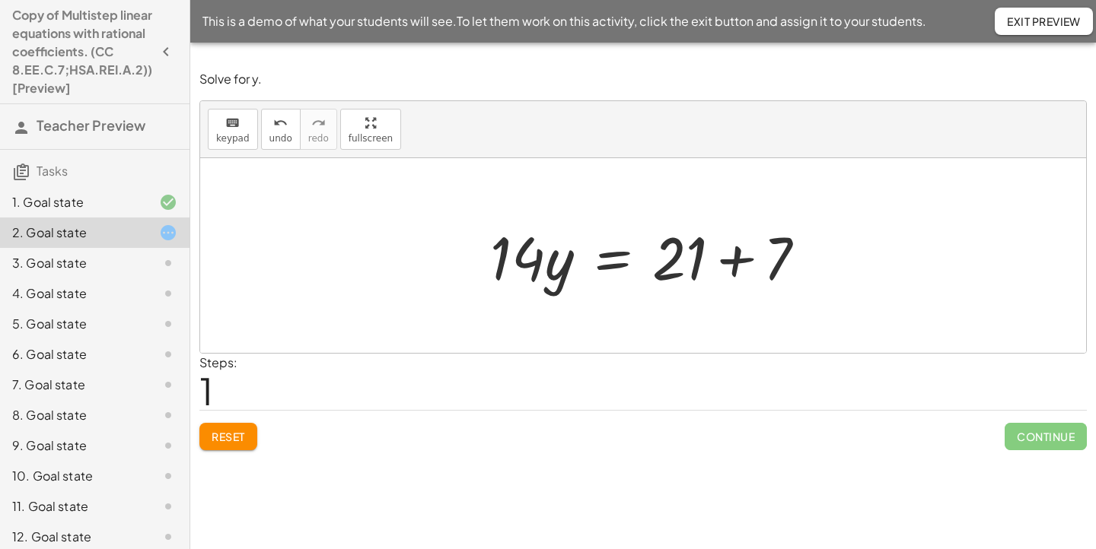
click at [806, 262] on div at bounding box center [653, 256] width 343 height 78
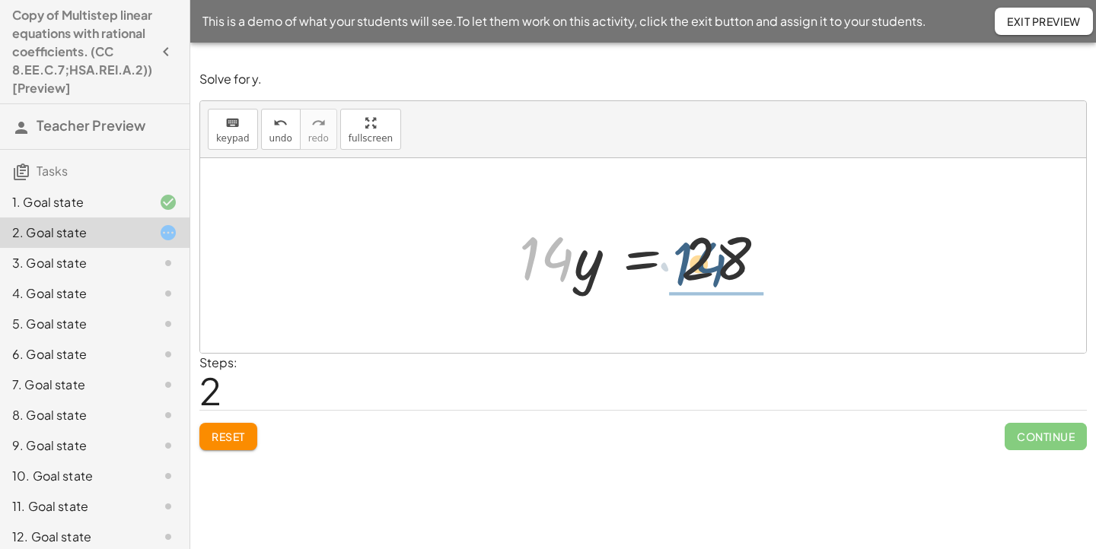
drag, startPoint x: 542, startPoint y: 266, endPoint x: 696, endPoint y: 271, distance: 153.8
click at [696, 271] on div at bounding box center [648, 256] width 274 height 78
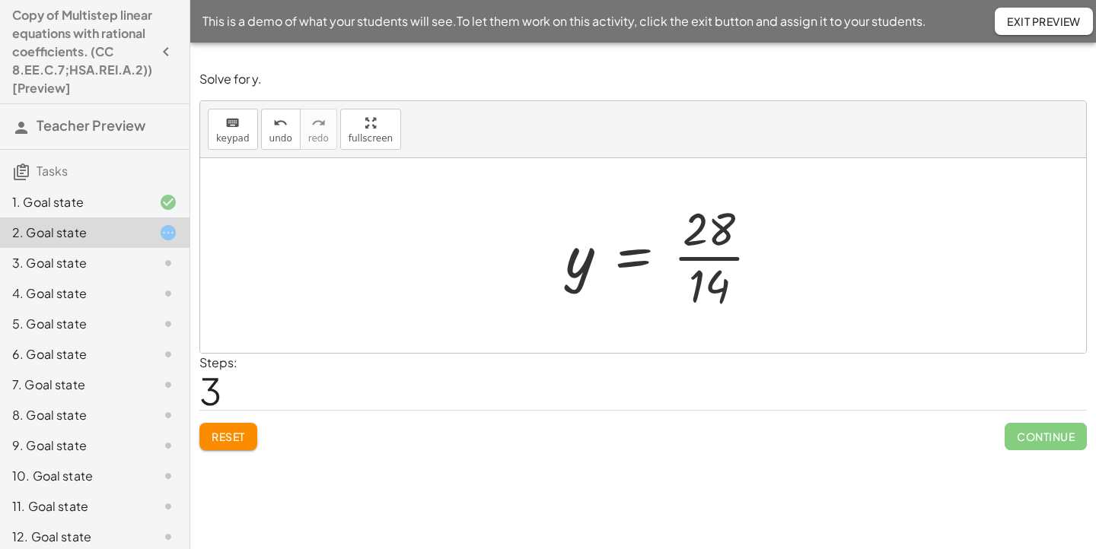
click at [712, 241] on div at bounding box center [668, 255] width 221 height 117
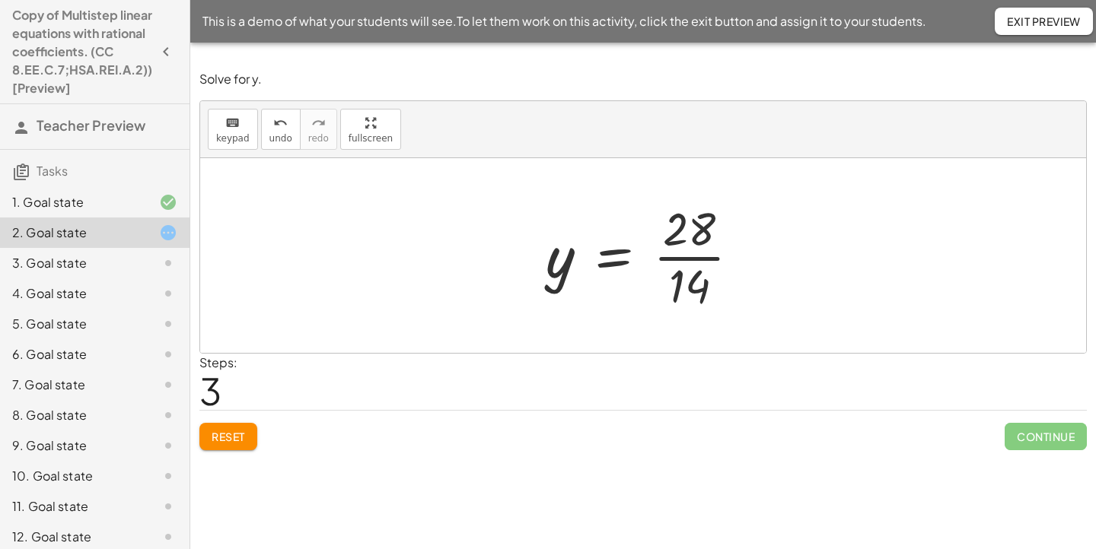
click at [700, 261] on div at bounding box center [648, 255] width 221 height 117
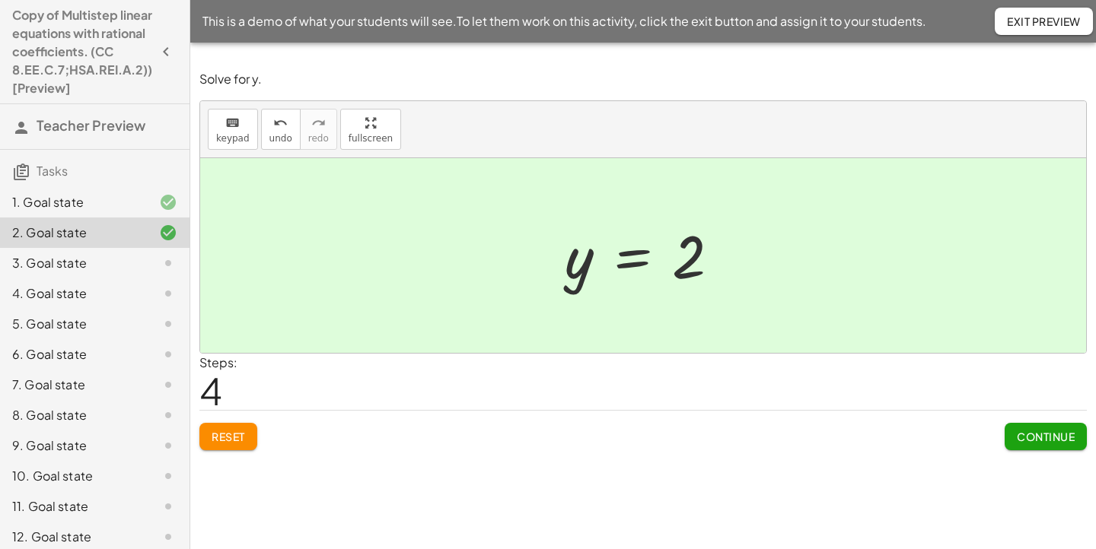
click at [1029, 439] on span "Continue" at bounding box center [1045, 437] width 58 height 14
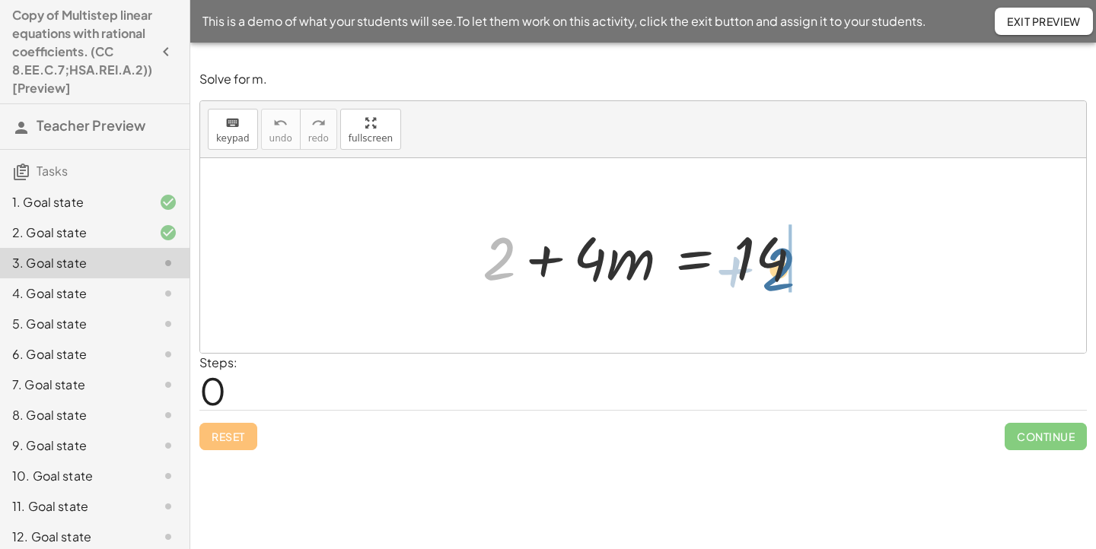
drag, startPoint x: 498, startPoint y: 274, endPoint x: 779, endPoint y: 285, distance: 280.9
click at [779, 285] on div at bounding box center [649, 256] width 348 height 78
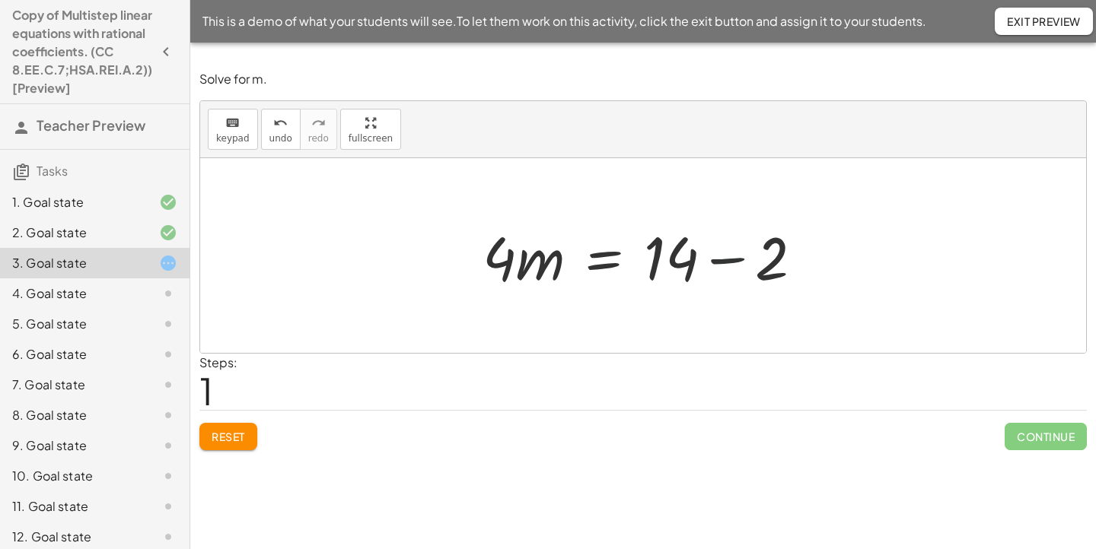
click at [743, 264] on div at bounding box center [649, 256] width 348 height 78
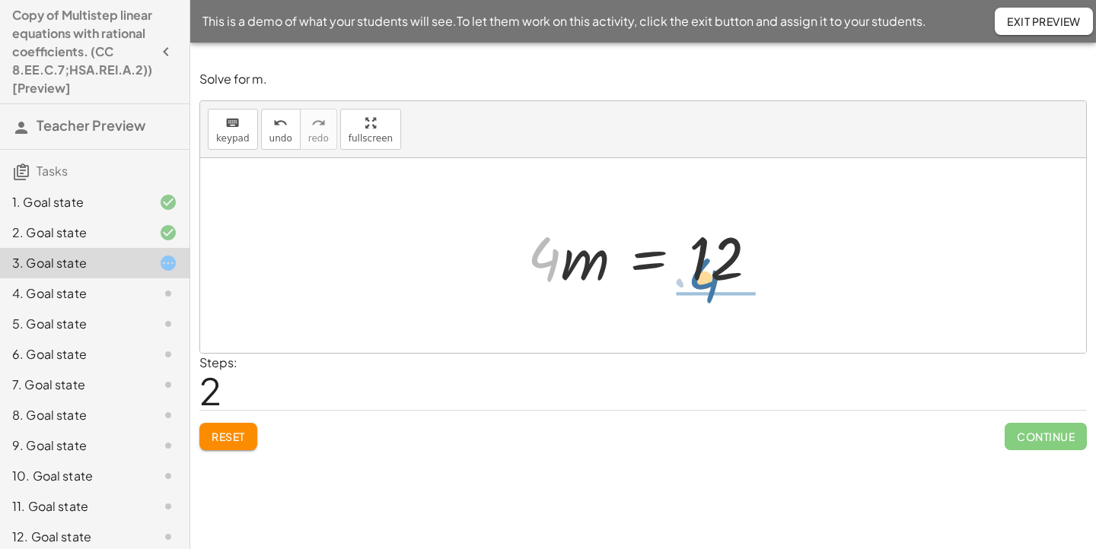
drag, startPoint x: 537, startPoint y: 262, endPoint x: 698, endPoint y: 283, distance: 161.9
click at [698, 283] on div at bounding box center [648, 256] width 257 height 78
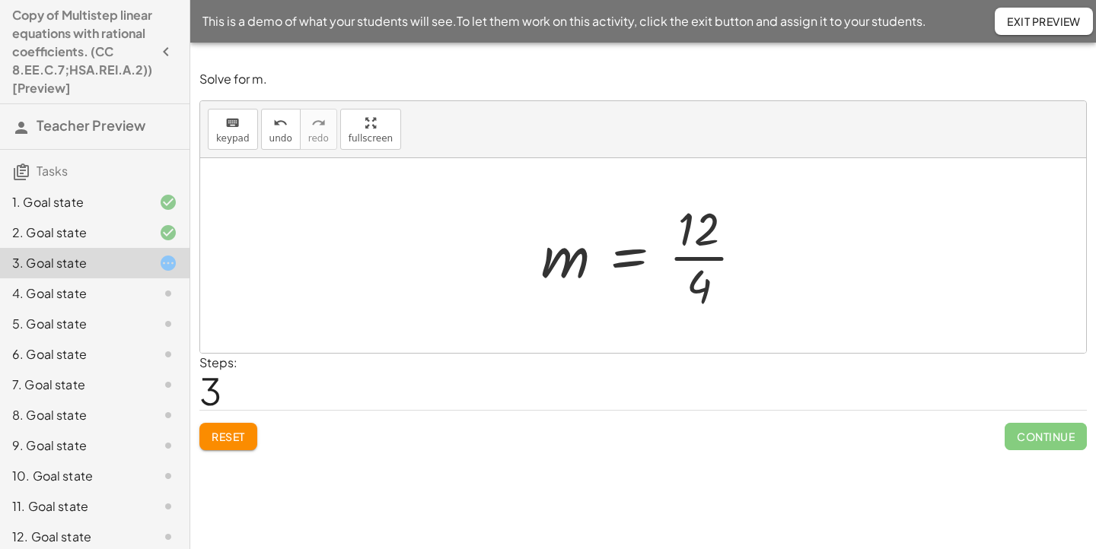
click at [701, 261] on div at bounding box center [648, 255] width 230 height 117
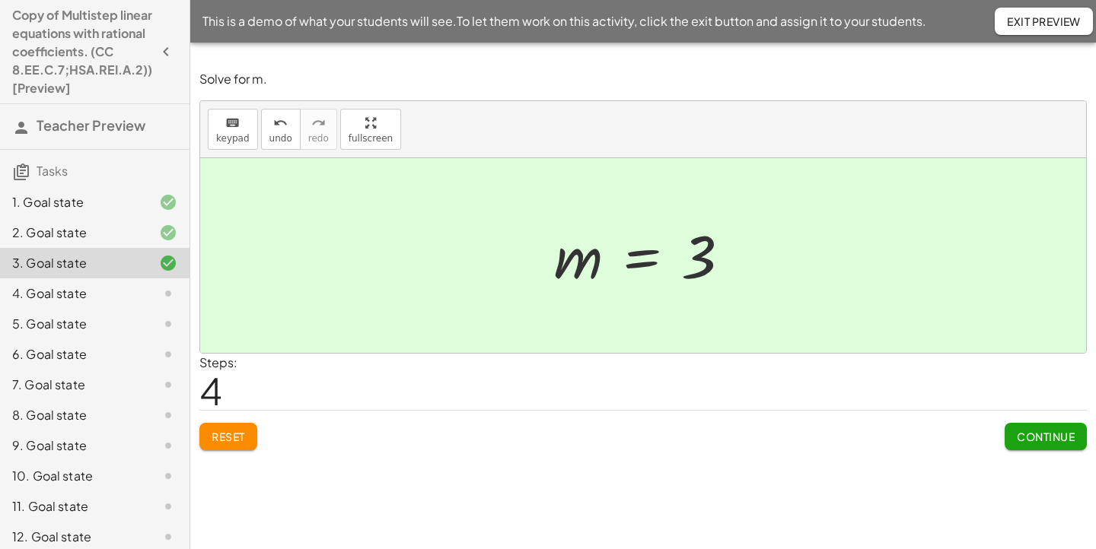
click at [1019, 439] on span "Continue" at bounding box center [1045, 437] width 58 height 14
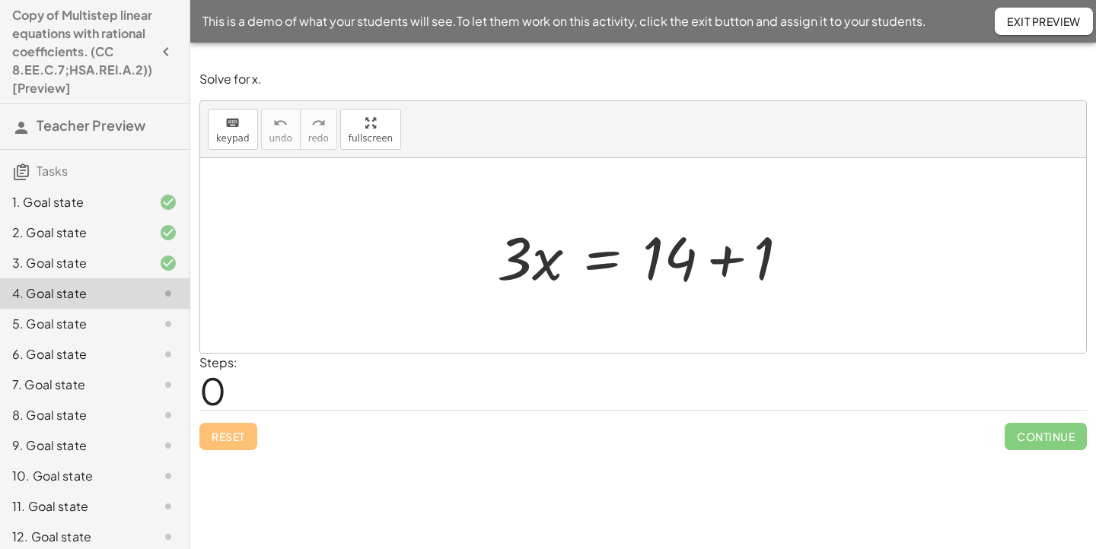
click at [723, 261] on div at bounding box center [649, 256] width 320 height 78
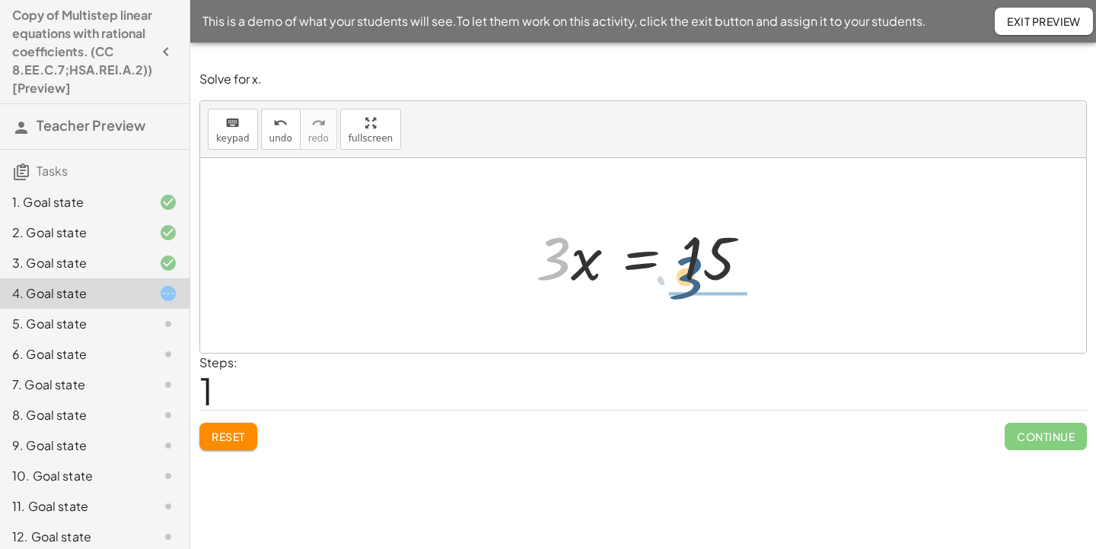
drag, startPoint x: 552, startPoint y: 260, endPoint x: 685, endPoint y: 279, distance: 134.5
click at [685, 279] on div at bounding box center [648, 256] width 240 height 78
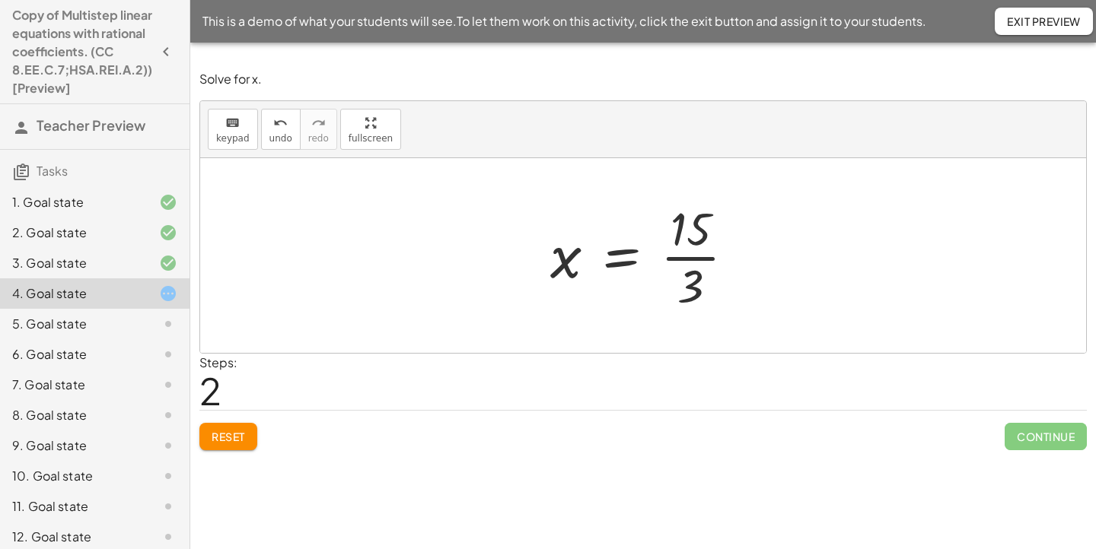
click at [690, 250] on div at bounding box center [648, 255] width 212 height 117
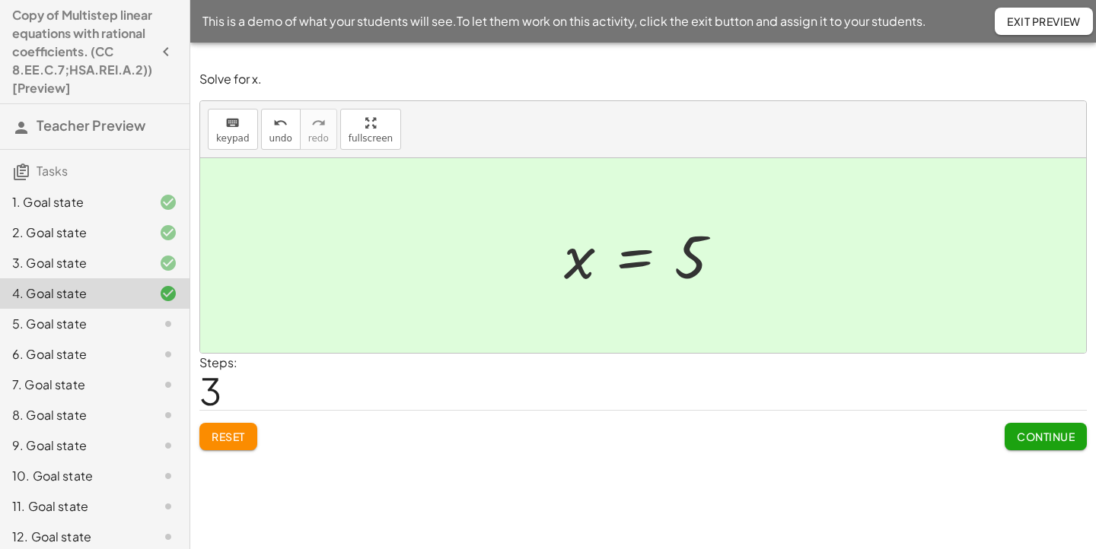
click at [1058, 20] on span "Exit Preview" at bounding box center [1044, 21] width 74 height 14
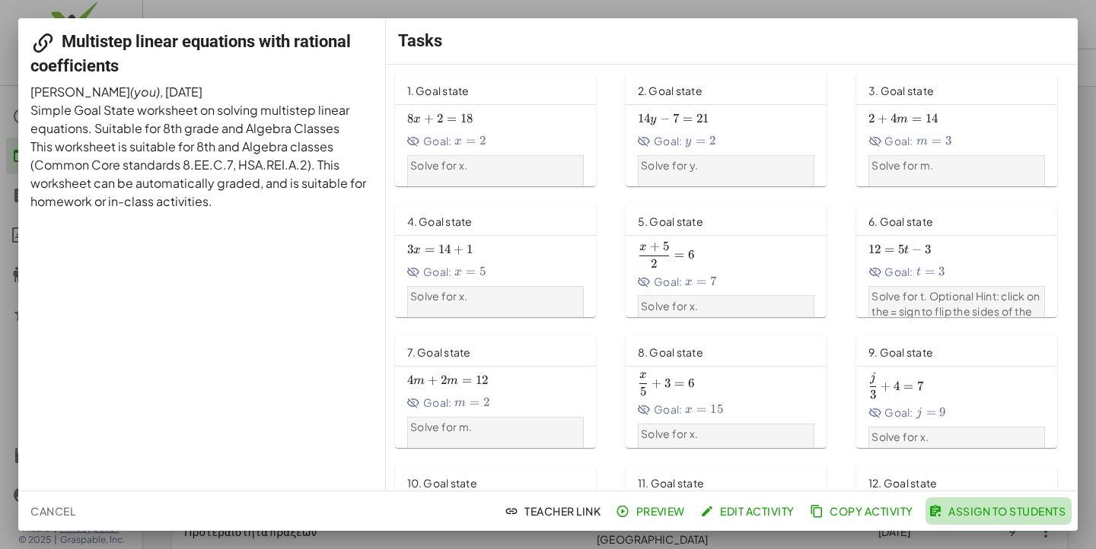
click at [973, 510] on span "Assign to Students" at bounding box center [998, 511] width 134 height 14
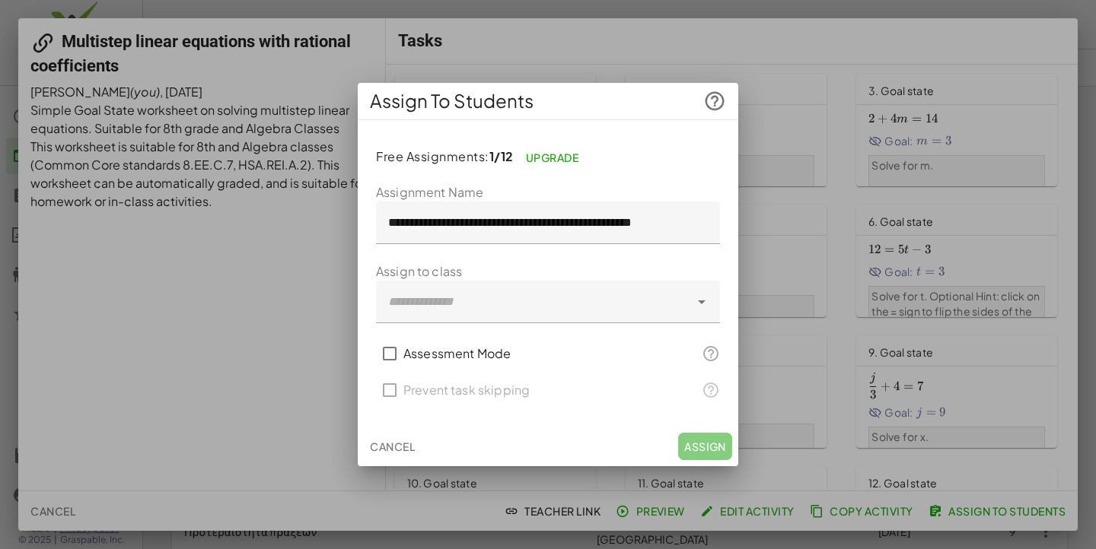
click at [390, 431] on div "Cancel Assign" at bounding box center [548, 447] width 380 height 40
click at [383, 447] on span "Cancel" at bounding box center [392, 447] width 45 height 14
